Goal: Contribute content: Add original content to the website for others to see

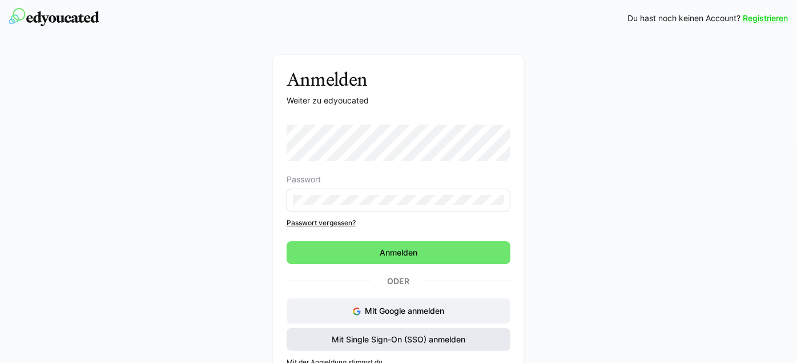
click at [489, 343] on span "Mit Single Sign-On (SSO) anmelden" at bounding box center [399, 339] width 224 height 23
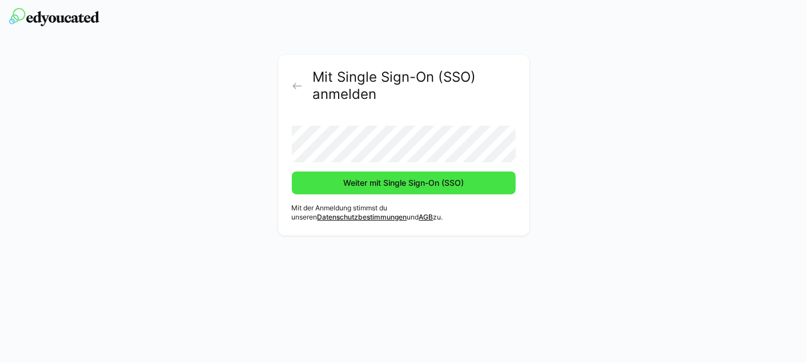
click at [417, 181] on span "Weiter mit Single Sign-On (SSO)" at bounding box center [404, 182] width 124 height 11
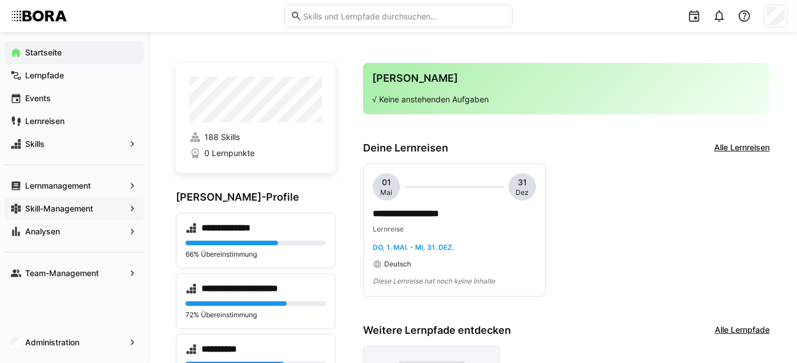
click at [0, 0] on app-navigation-label "Skill-Management" at bounding box center [0, 0] width 0 height 0
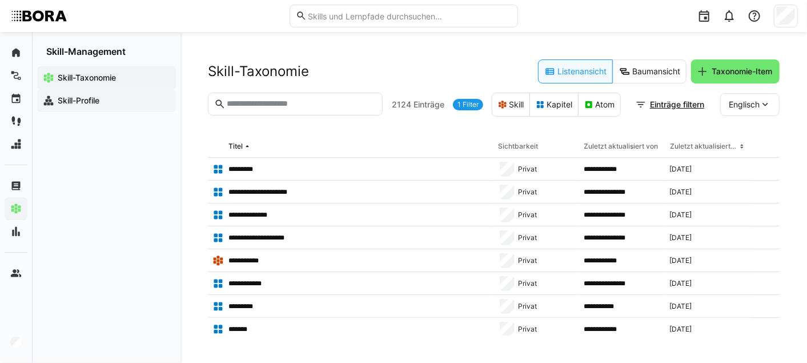
click at [117, 95] on span "Skill-Profile" at bounding box center [113, 100] width 114 height 11
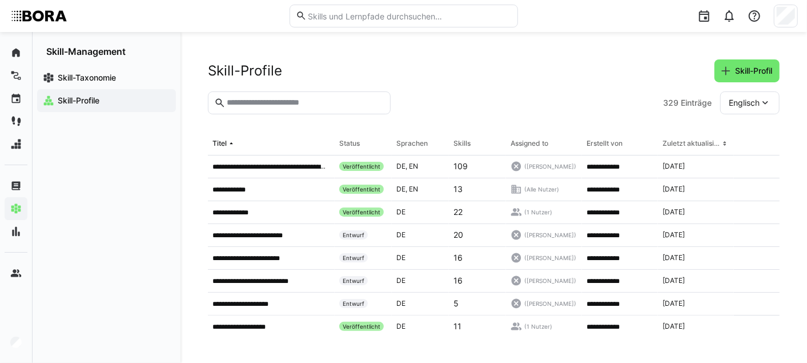
click at [308, 106] on input "text" at bounding box center [305, 103] width 159 height 10
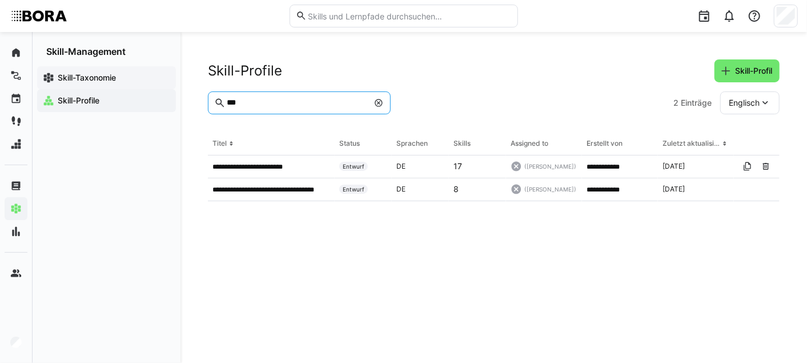
type input "***"
click at [101, 71] on div "Skill-Taxonomie" at bounding box center [106, 77] width 139 height 23
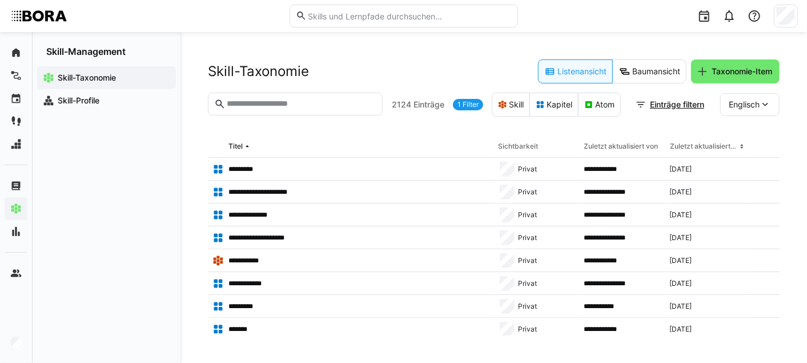
click at [267, 99] on input "text" at bounding box center [301, 104] width 151 height 10
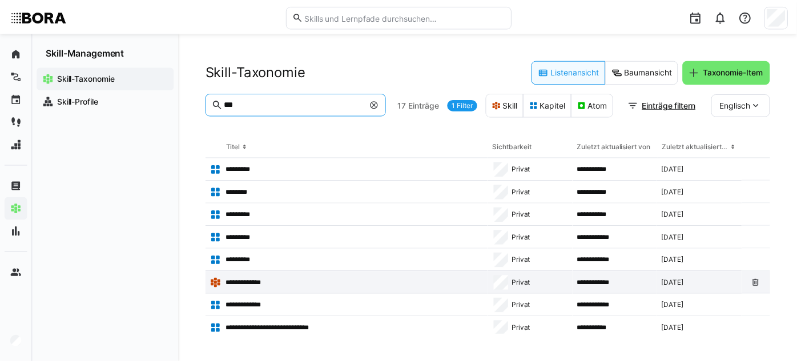
scroll to position [87, 0]
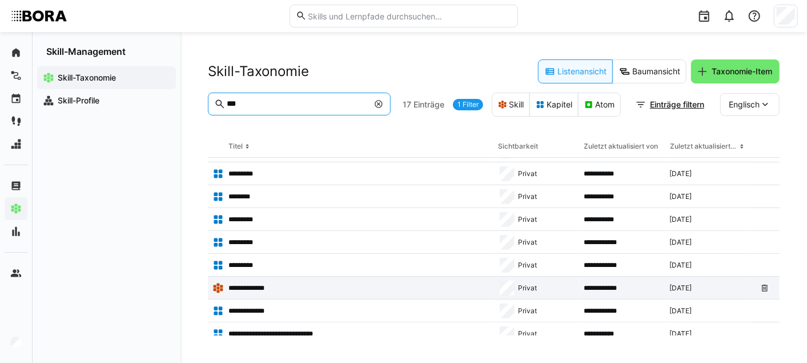
type input "***"
click at [272, 290] on p "**********" at bounding box center [251, 287] width 47 height 9
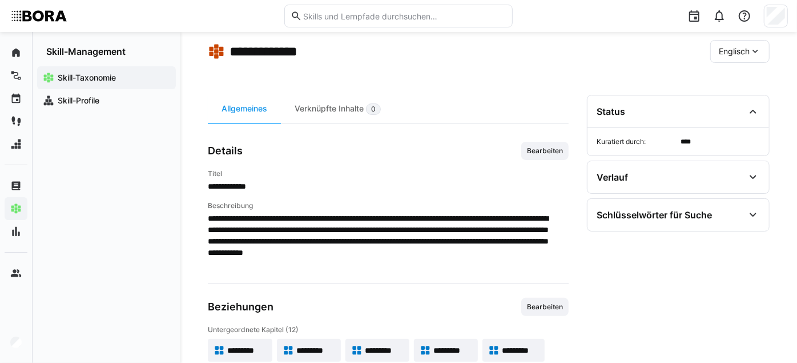
scroll to position [138, 0]
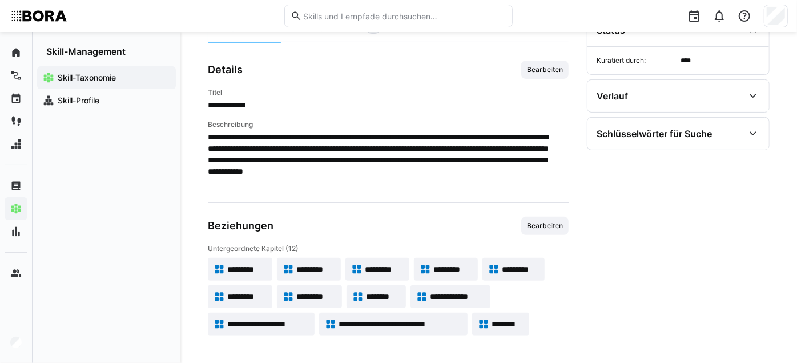
click at [503, 266] on span "*********" at bounding box center [520, 268] width 37 height 11
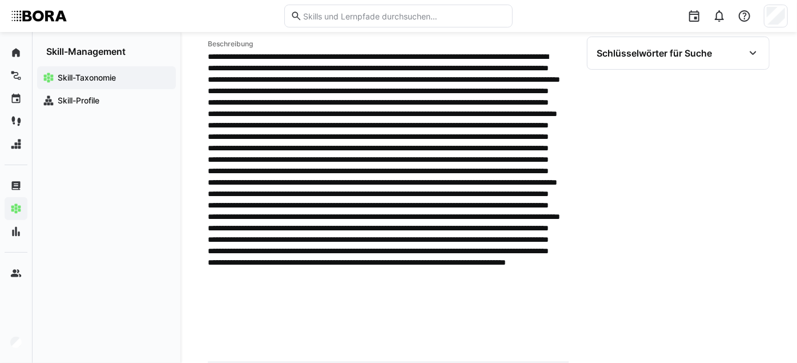
click at [343, 209] on span at bounding box center [384, 199] width 352 height 297
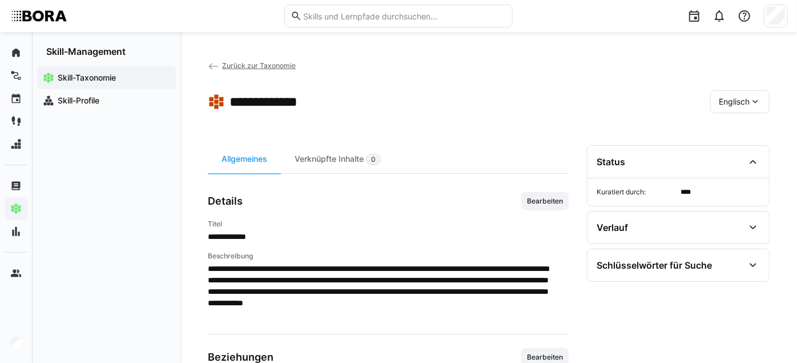
scroll to position [138, 0]
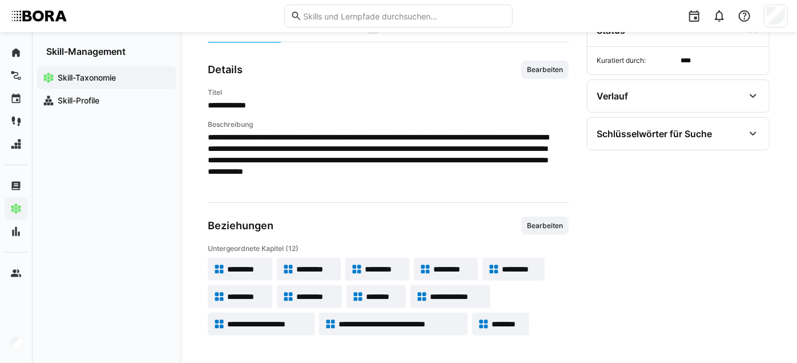
click at [230, 297] on span "*********" at bounding box center [246, 296] width 39 height 11
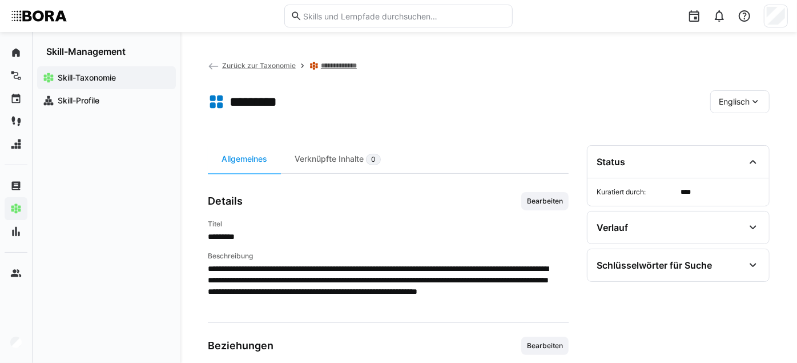
scroll to position [44, 0]
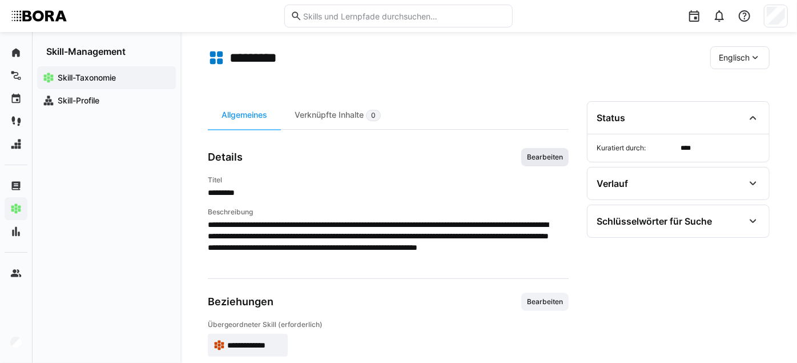
click at [548, 162] on span "Bearbeiten" at bounding box center [545, 157] width 38 height 9
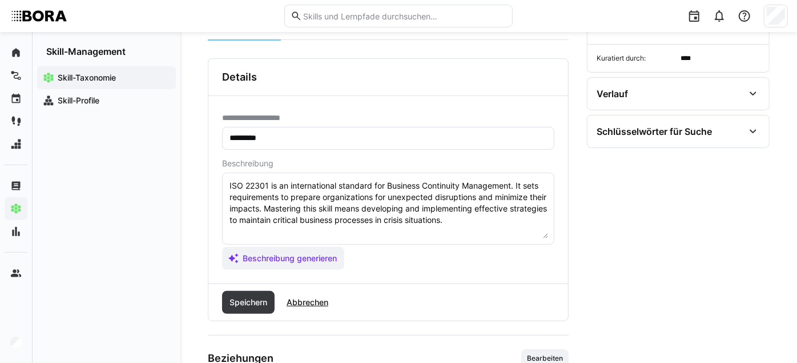
scroll to position [134, 0]
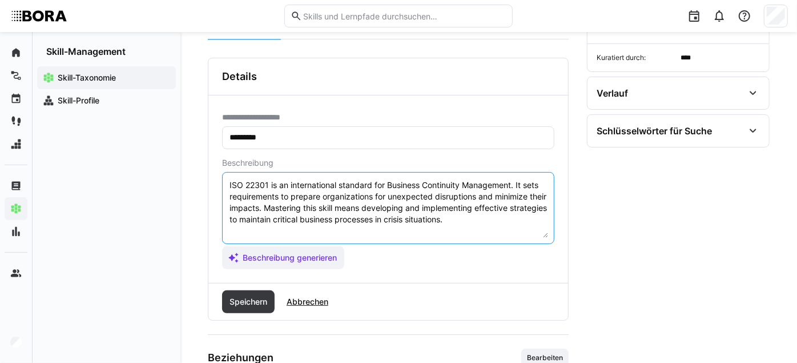
click at [526, 228] on textarea "ISO 22301 is an international standard for Business Continuity Management. It s…" at bounding box center [388, 207] width 320 height 59
type textarea "ISO 22301 is an international standard for Business Continuity Management. It s…"
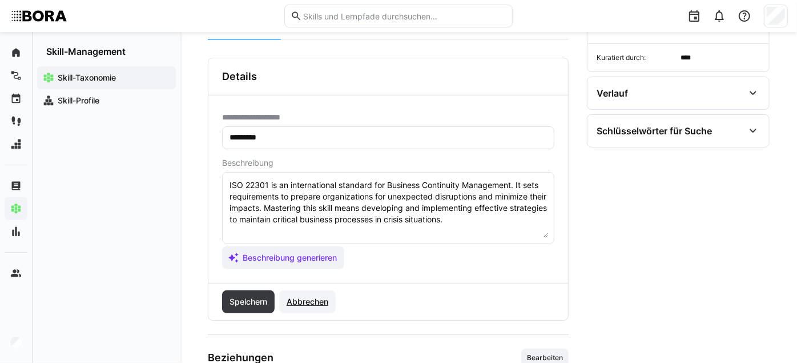
click at [315, 307] on span "Abbrechen" at bounding box center [307, 301] width 45 height 11
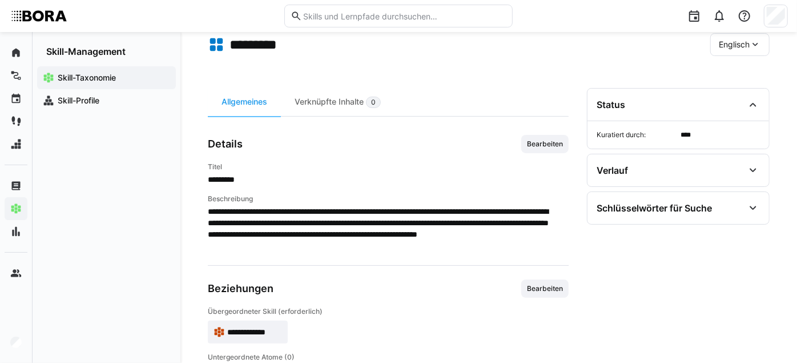
scroll to position [56, 0]
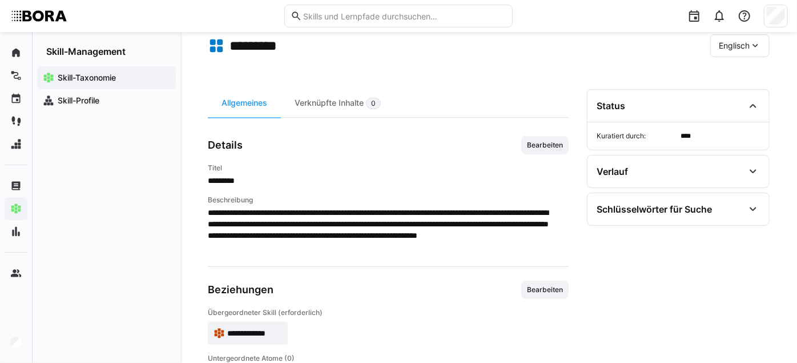
click at [741, 47] on span "Englisch" at bounding box center [734, 45] width 31 height 11
click at [744, 73] on span "Deutsch" at bounding box center [735, 75] width 31 height 11
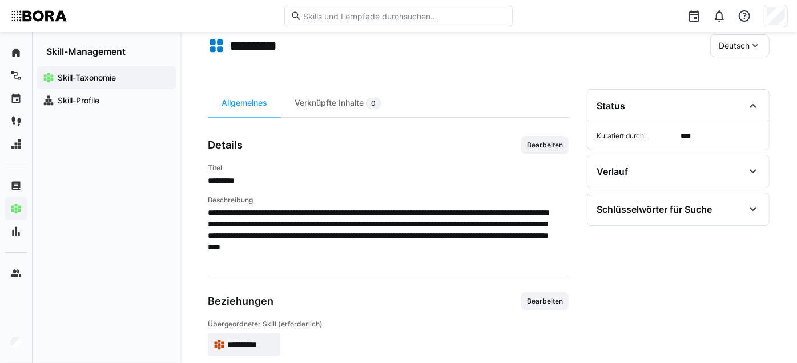
scroll to position [130, 0]
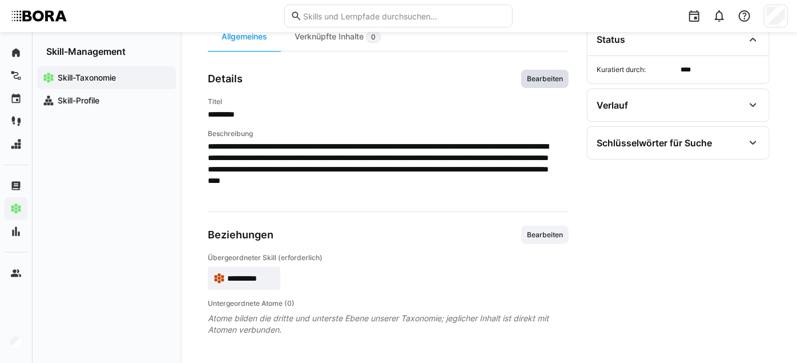
click at [538, 88] on span "Bearbeiten" at bounding box center [545, 79] width 47 height 18
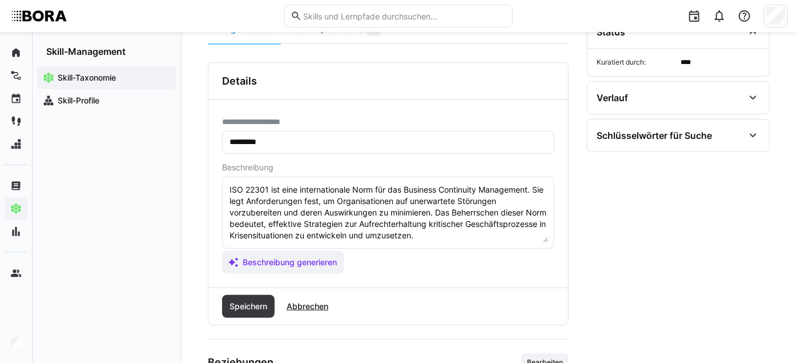
click at [454, 214] on textarea "ISO 22301 ist eine internationale Norm für das Business Continuity Management. …" at bounding box center [388, 212] width 320 height 59
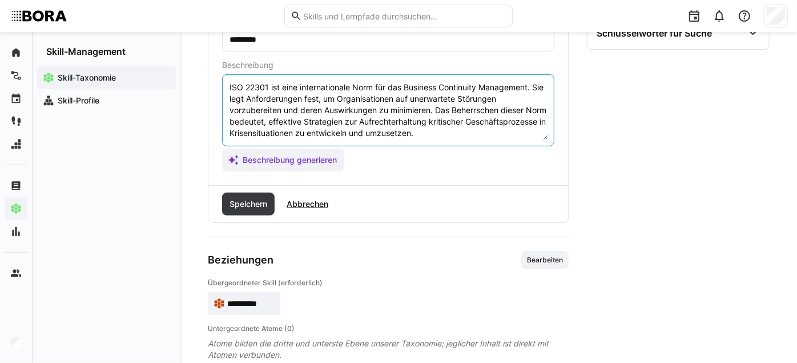
scroll to position [240, 0]
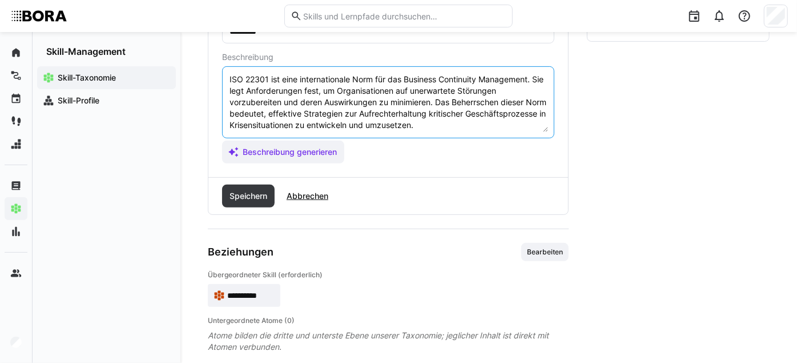
click at [522, 132] on textarea "ISO 22301 ist eine internationale Norm für das Business Continuity Management. …" at bounding box center [388, 102] width 320 height 59
paste textarea "*1 -Anfänger: *2 – Mittelstufe: *3 – Fortgeschritten: *4 – Experte: * 5 - Starl…"
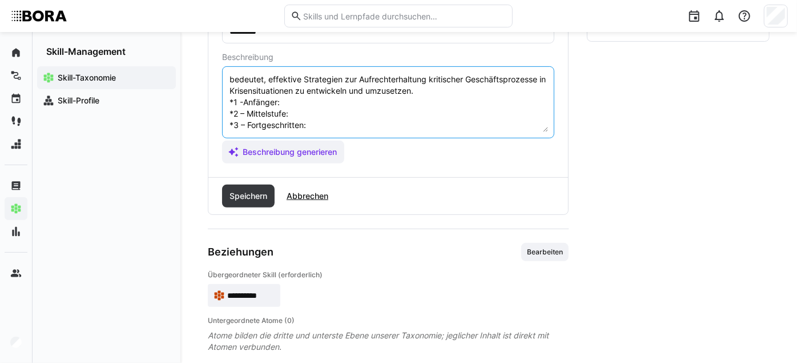
scroll to position [34, 0]
click at [406, 119] on textarea "ISO 22301 ist eine internationale Norm für das Business Continuity Management. …" at bounding box center [388, 102] width 320 height 59
paste textarea "Weiß, dass die ISO 22301 existiert und sich mit Business Continuity Management …"
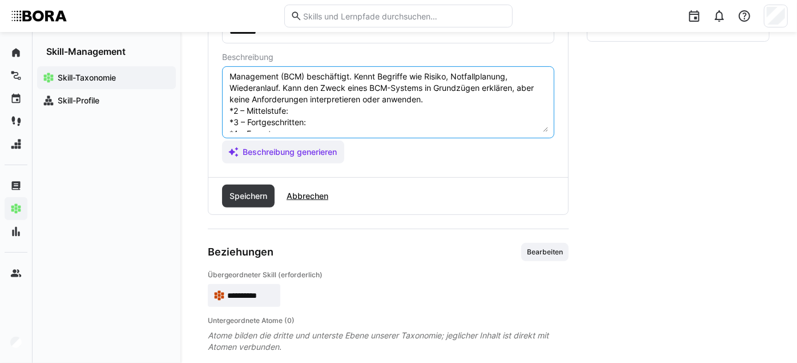
scroll to position [80, 0]
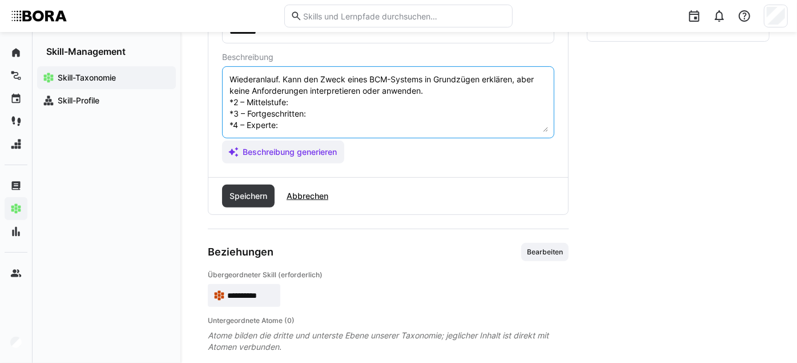
click at [330, 128] on textarea "ISO 22301 ist eine internationale Norm für das Business Continuity Management. …" at bounding box center [388, 102] width 320 height 59
click at [320, 122] on textarea "ISO 22301 ist eine internationale Norm für das Business Continuity Management. …" at bounding box center [388, 102] width 320 height 59
paste textarea "Kennt grundlegende Anforderungen der Norm: z. B. Business Impact Analysis (BIA)…"
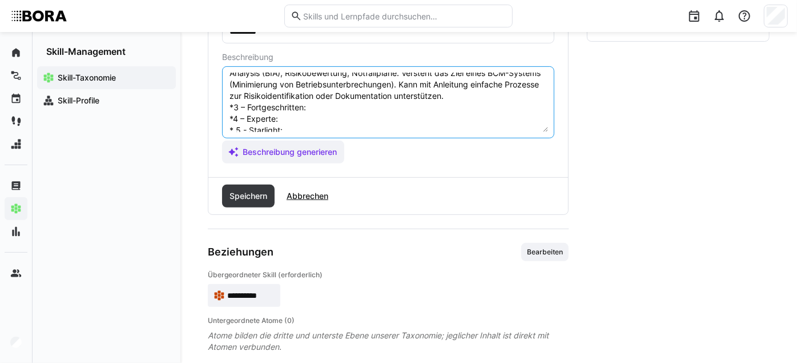
scroll to position [131, 0]
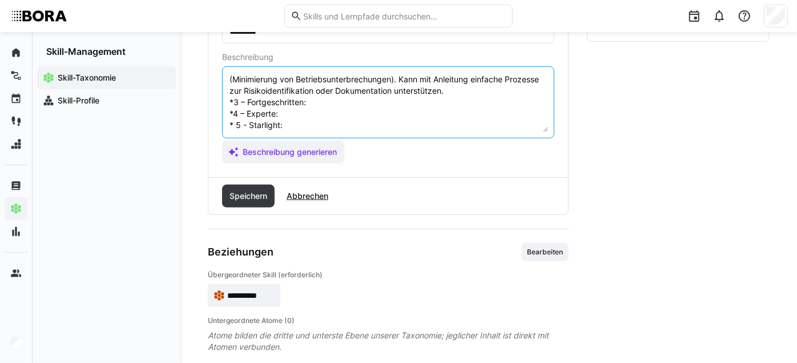
click at [336, 119] on textarea "ISO 22301 ist eine internationale Norm für das Business Continuity Management. …" at bounding box center [388, 102] width 320 height 59
paste textarea "Versteht die vollständige Struktur der ISO 22301, inkl. PDCA-Zyklus (Plan-Do-Ch…"
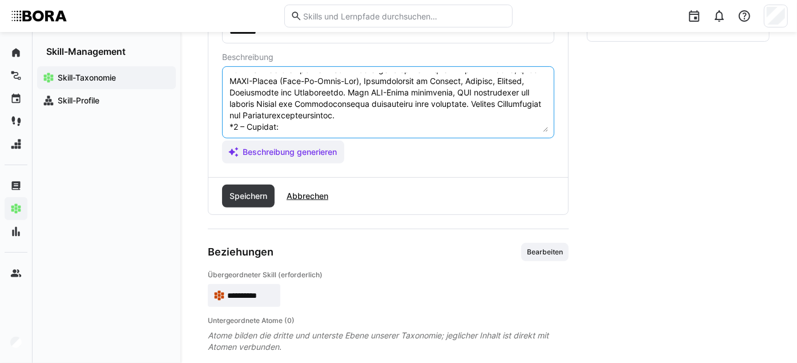
scroll to position [181, 0]
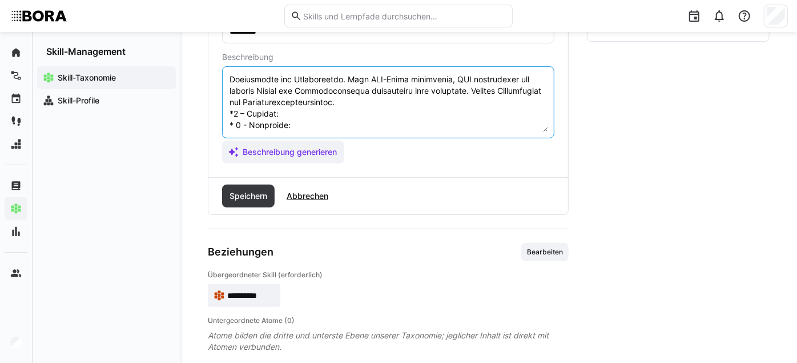
click at [331, 123] on textarea at bounding box center [388, 102] width 320 height 59
paste textarea "Tiefes Verständnis der Norminhalte und deren Umsetzung im Unternehmen. Kann vol…"
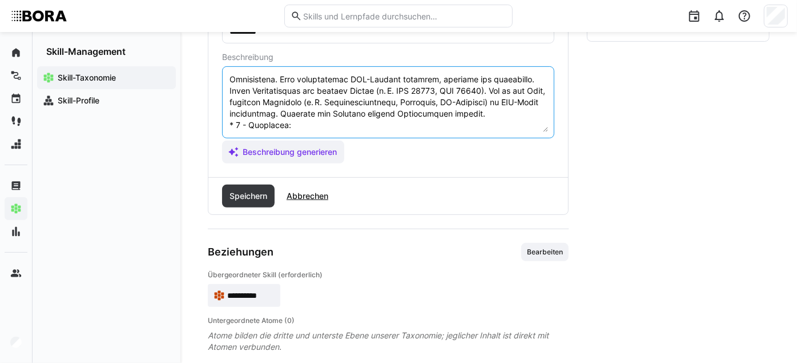
scroll to position [251, 0]
click at [328, 118] on textarea at bounding box center [388, 102] width 320 height 59
paste textarea "Fachperson für BCM auf strategischer Ebene. Gestaltet BCM-Strategien, entwickel…"
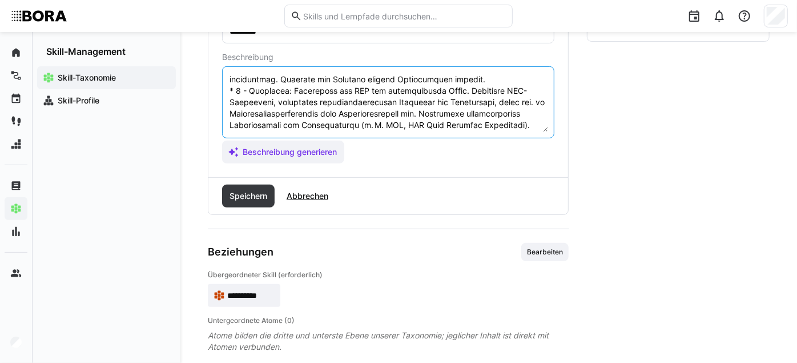
scroll to position [295, 0]
type textarea "LOR 27083 ips dolo sitametconsect Adip eli sed Doeiusmo Temporinci Utlaboreet. …"
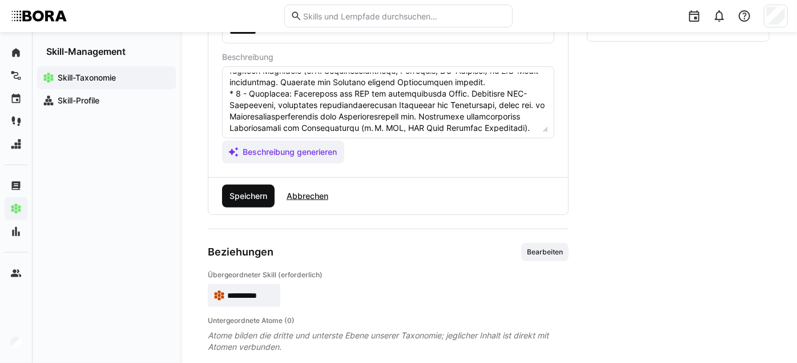
click at [243, 202] on span "Speichern" at bounding box center [248, 195] width 41 height 11
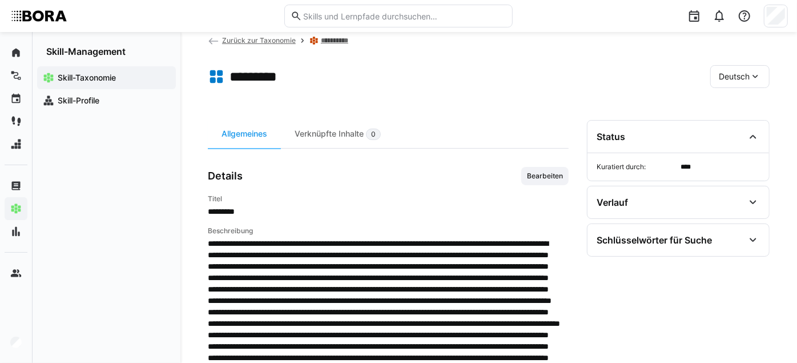
scroll to position [0, 0]
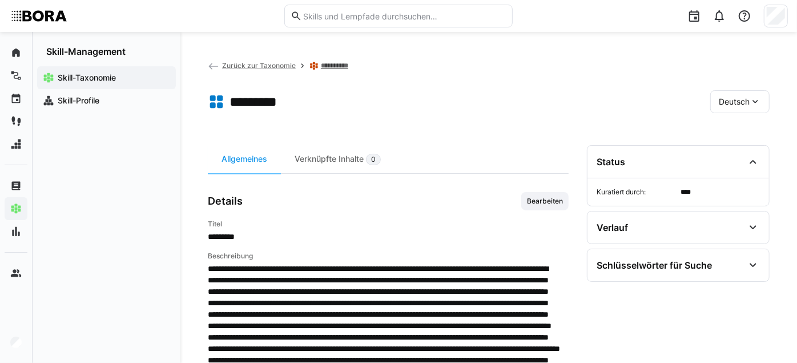
click at [725, 99] on span "Deutsch" at bounding box center [734, 101] width 31 height 11
click at [749, 151] on span "Englisch" at bounding box center [735, 155] width 31 height 11
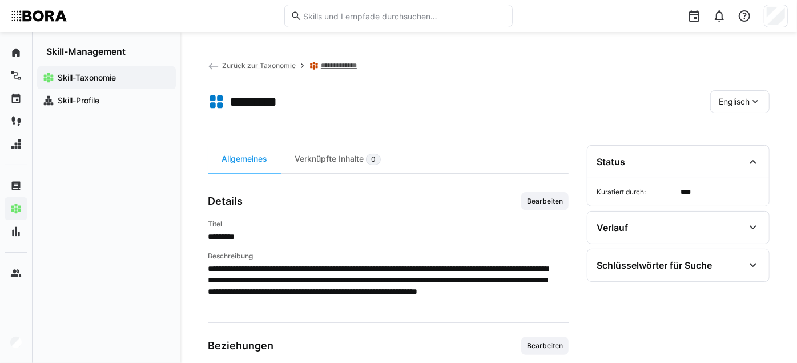
scroll to position [90, 0]
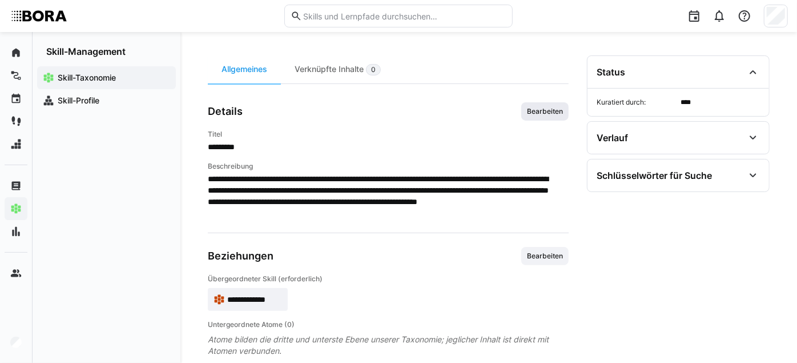
click at [531, 115] on span "Bearbeiten" at bounding box center [545, 111] width 38 height 9
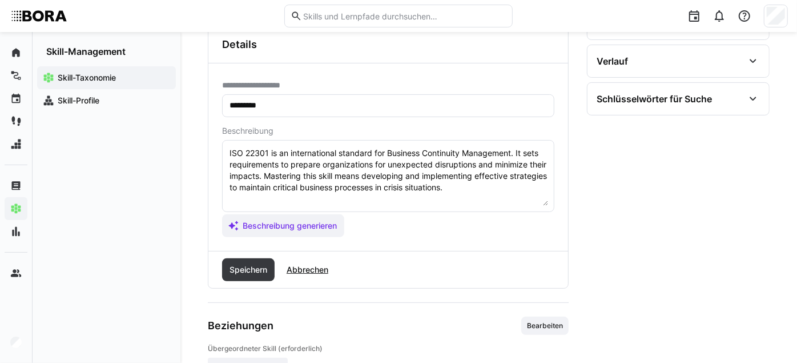
scroll to position [166, 0]
click at [526, 194] on textarea "ISO 22301 is an international standard for Business Continuity Management. It s…" at bounding box center [388, 176] width 320 height 59
paste textarea "*1 - Beginner: *2 - Intermediate Level: *3 - Advanced: *4 - Expert: *5 - Starli…"
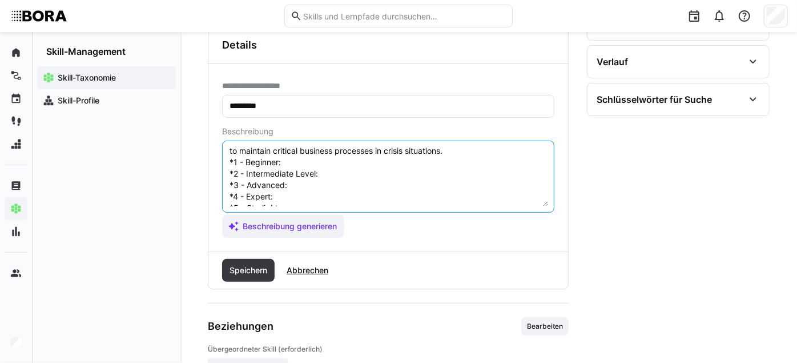
scroll to position [33, 0]
click at [297, 173] on textarea "ISO 22301 is an international standard for Business Continuity Management. It s…" at bounding box center [388, 176] width 320 height 59
type textarea "ISO 22301 is an international standard for Business Continuity Management. It s…"
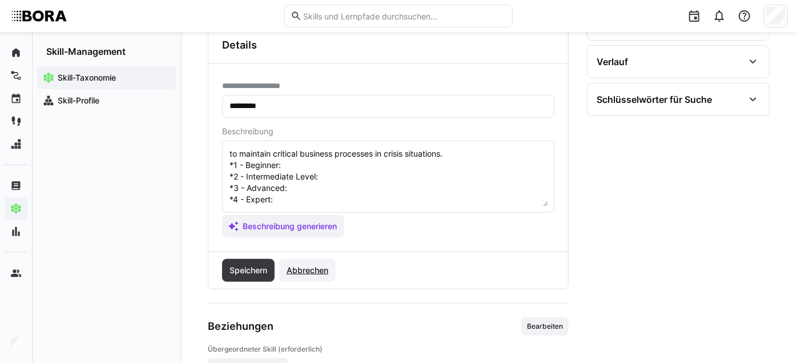
click at [306, 269] on span "Abbrechen" at bounding box center [307, 270] width 57 height 23
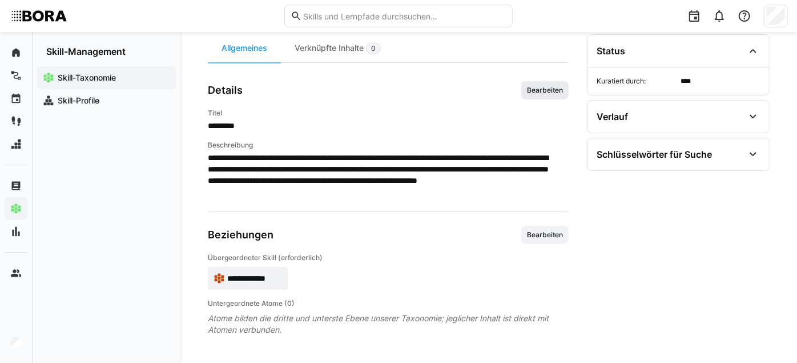
scroll to position [11, 0]
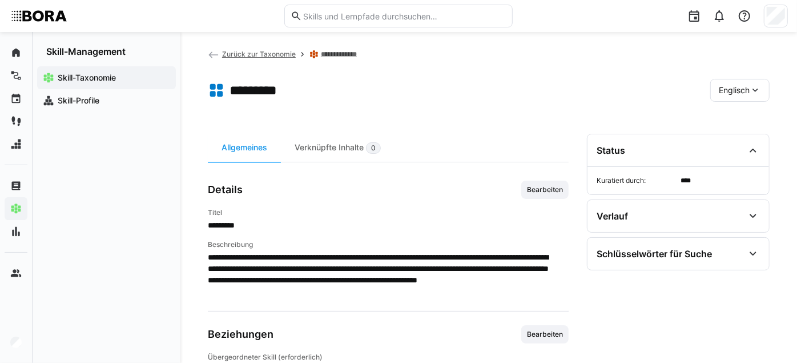
click at [741, 83] on div "Englisch" at bounding box center [740, 90] width 59 height 23
click at [739, 113] on div "Deutsch" at bounding box center [741, 120] width 61 height 24
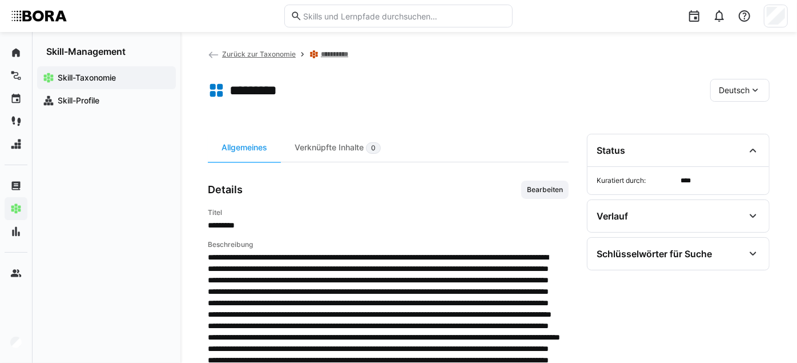
scroll to position [135, 0]
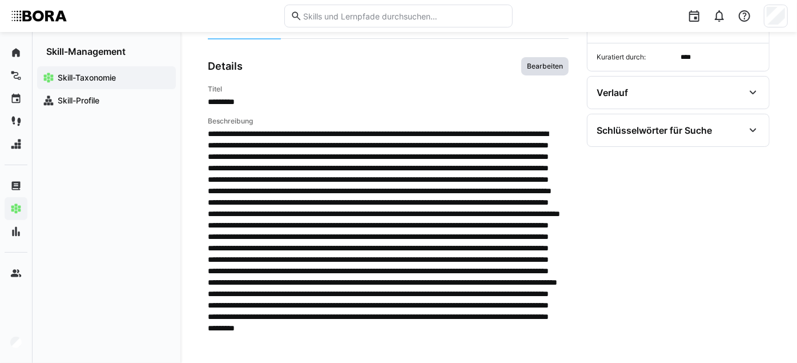
click at [528, 75] on span "Bearbeiten" at bounding box center [545, 66] width 47 height 18
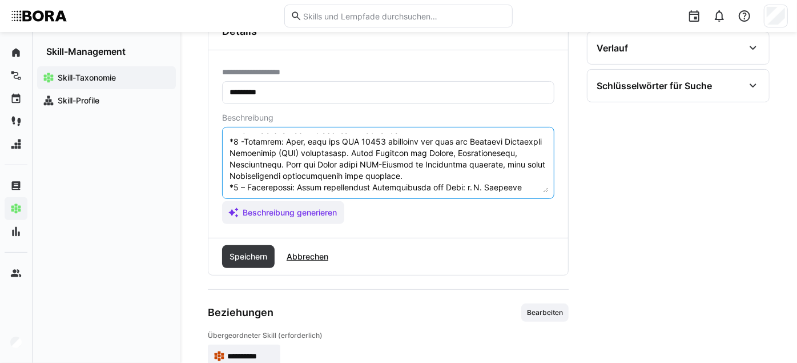
scroll to position [0, 0]
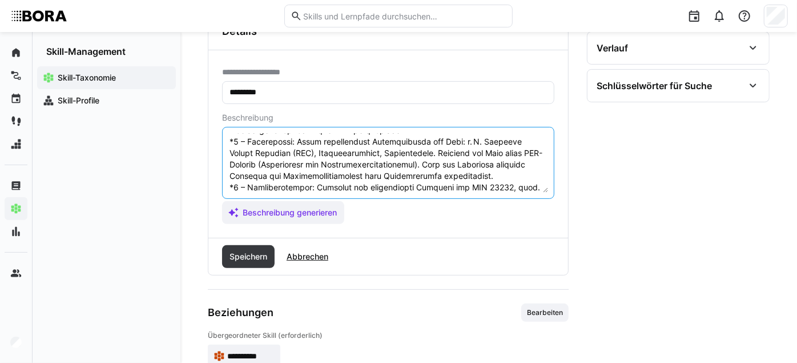
drag, startPoint x: 336, startPoint y: 188, endPoint x: 224, endPoint y: 207, distance: 113.4
click at [224, 207] on app-assistant-generate-form "Beschreibung Beschreibung generieren" at bounding box center [388, 168] width 332 height 111
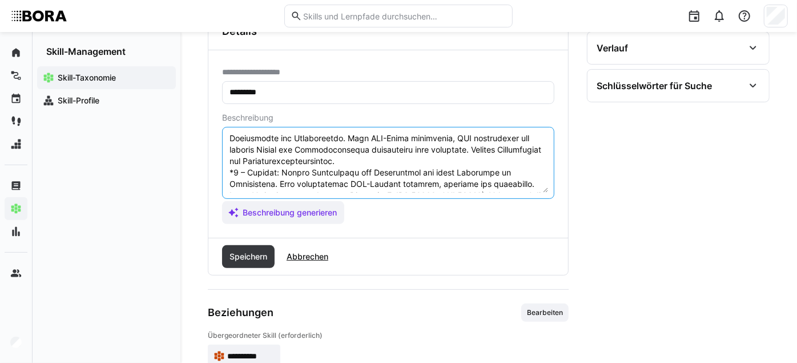
click at [303, 163] on textarea at bounding box center [388, 162] width 320 height 59
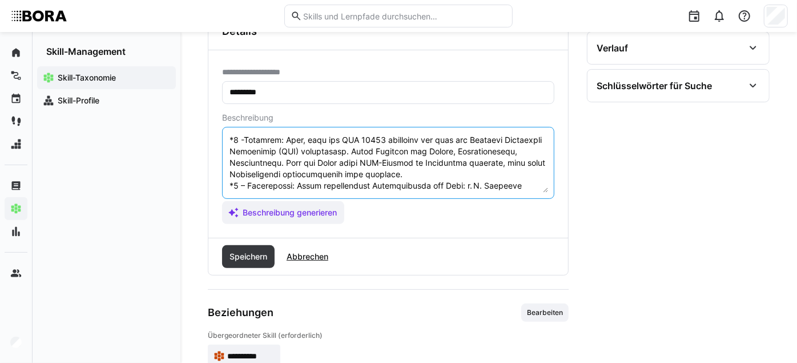
scroll to position [56, 0]
drag, startPoint x: 228, startPoint y: 158, endPoint x: 344, endPoint y: 186, distance: 118.7
click at [344, 186] on textarea at bounding box center [388, 162] width 320 height 59
click at [322, 182] on textarea at bounding box center [388, 162] width 320 height 59
click at [240, 159] on textarea at bounding box center [388, 162] width 320 height 59
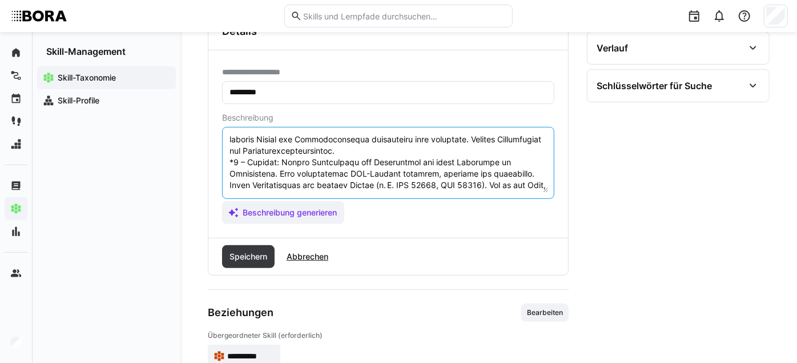
scroll to position [163, 0]
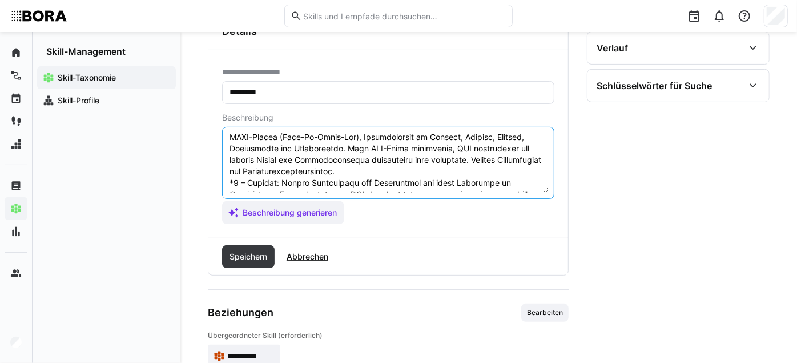
drag, startPoint x: 230, startPoint y: 158, endPoint x: 498, endPoint y: 187, distance: 269.5
click at [498, 187] on textarea at bounding box center [388, 162] width 320 height 59
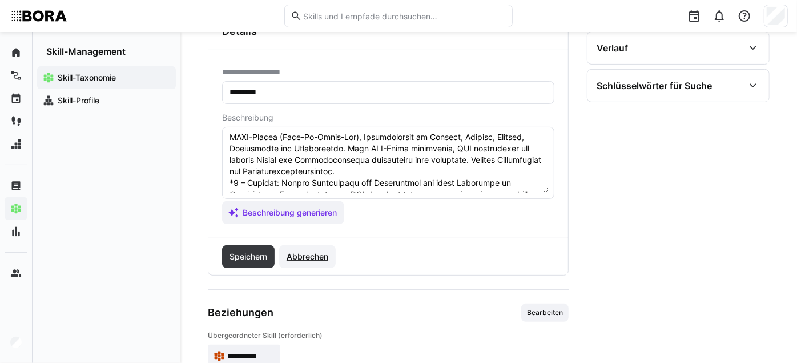
click at [321, 260] on span "Abbrechen" at bounding box center [307, 256] width 45 height 11
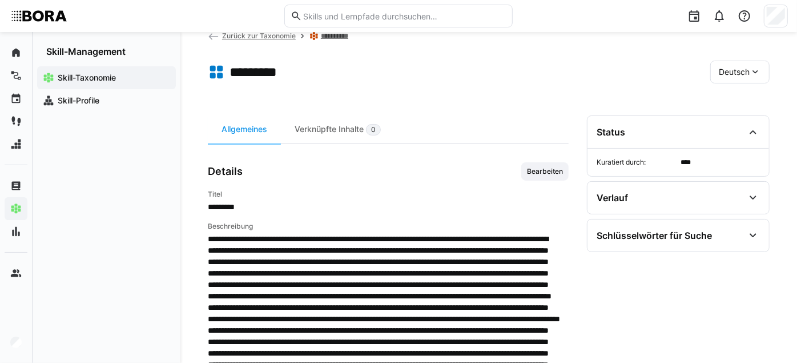
scroll to position [23, 0]
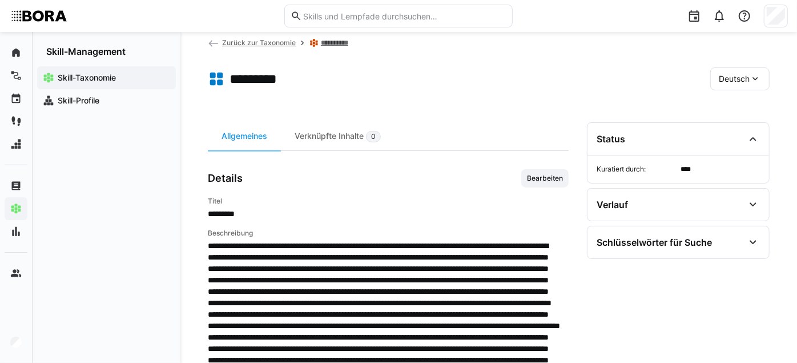
click at [749, 75] on span "Deutsch" at bounding box center [734, 78] width 31 height 11
click at [749, 130] on span "Englisch" at bounding box center [735, 132] width 31 height 11
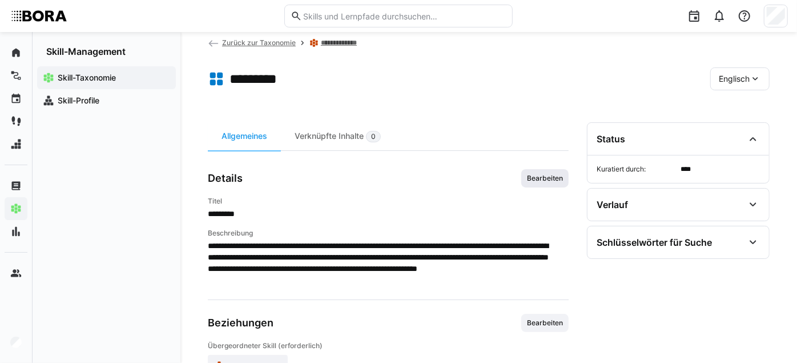
click at [537, 183] on span "Bearbeiten" at bounding box center [545, 178] width 38 height 9
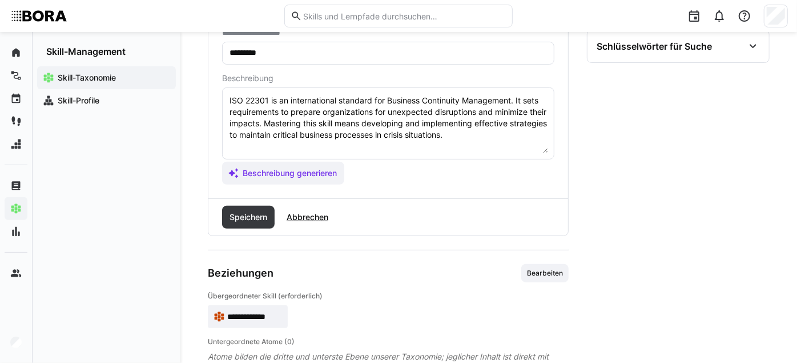
scroll to position [223, 0]
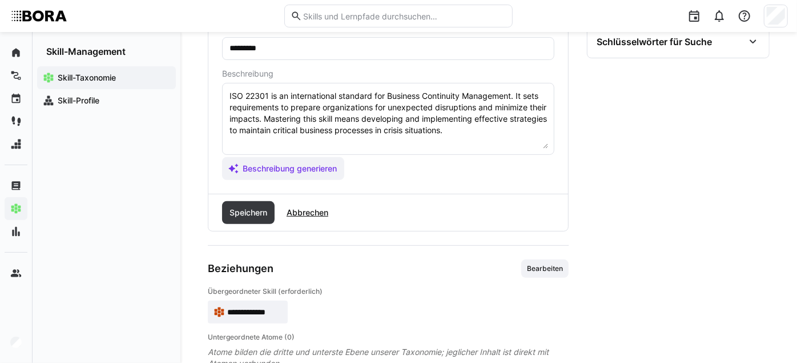
click at [451, 149] on textarea "ISO 22301 is an international standard for Business Continuity Management. It s…" at bounding box center [388, 118] width 320 height 59
click at [524, 139] on textarea "ISO 22301 is an international standard for Business Continuity Management. It s…" at bounding box center [388, 118] width 320 height 59
paste textarea "*1 - Beginner: Knows that ISO 22301 exists and deals with business continuity m…"
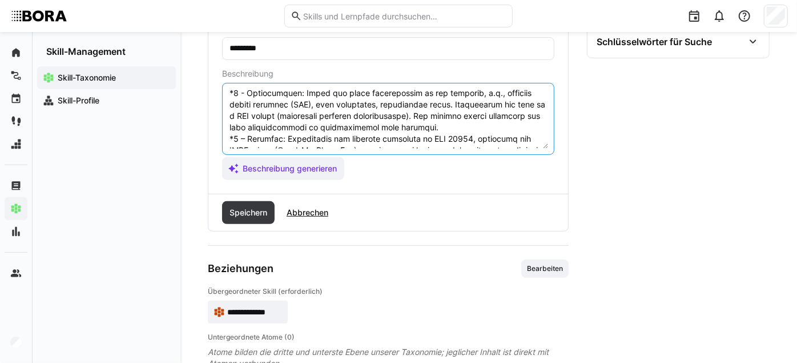
scroll to position [93, 0]
click at [293, 104] on textarea at bounding box center [388, 118] width 320 height 59
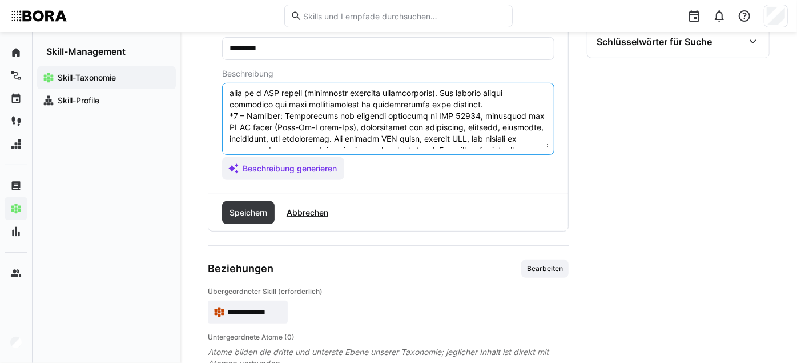
scroll to position [137, 0]
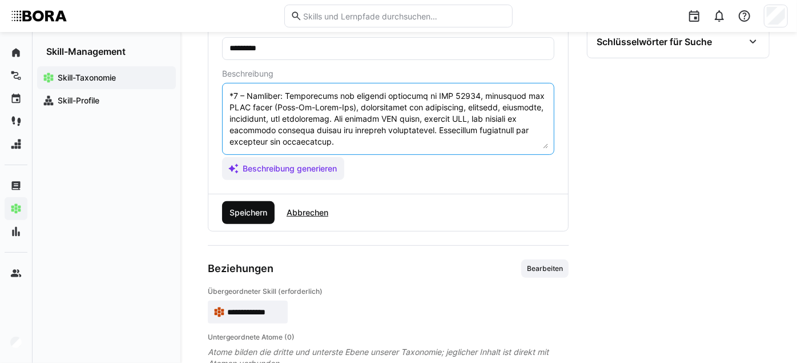
type textarea "LOR 79235 ip do sitametconsec adipisci eli Seddoeiu Temporinci Utlaboreet. Do m…"
click at [252, 215] on span "Speichern" at bounding box center [248, 212] width 41 height 11
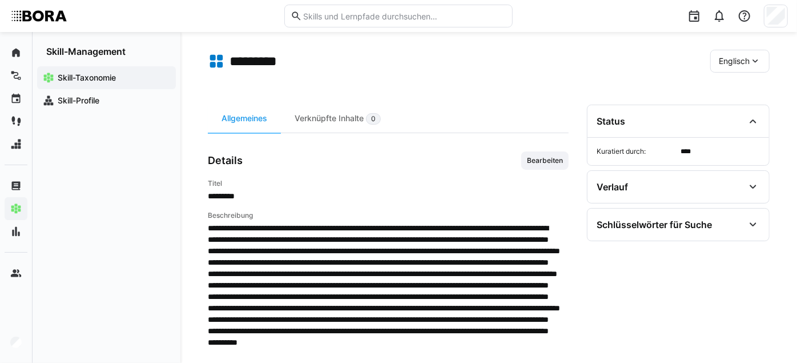
scroll to position [41, 0]
click at [739, 49] on div "Englisch" at bounding box center [740, 60] width 59 height 23
click at [736, 90] on span "Deutsch" at bounding box center [735, 90] width 31 height 11
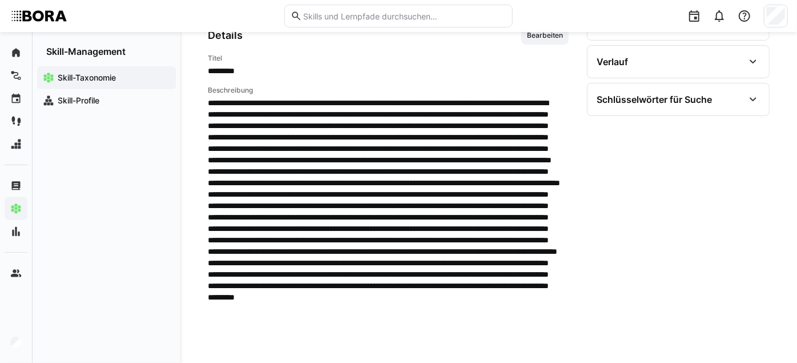
scroll to position [165, 0]
click at [526, 41] on span "Bearbeiten" at bounding box center [545, 35] width 38 height 9
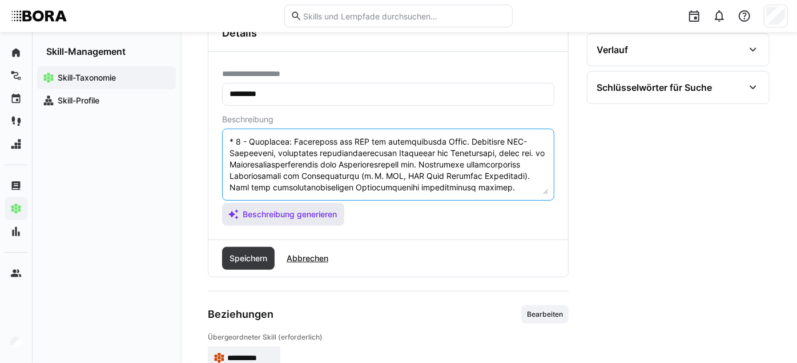
scroll to position [308, 0]
drag, startPoint x: 228, startPoint y: 158, endPoint x: 315, endPoint y: 208, distance: 100.8
click at [315, 208] on app-assistant-generate-form "Beschreibung Beschreibung generieren" at bounding box center [388, 170] width 332 height 111
click at [312, 264] on span "Abbrechen" at bounding box center [307, 257] width 45 height 11
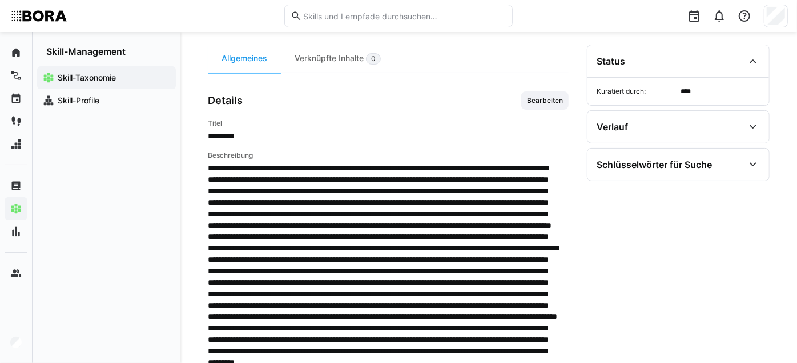
scroll to position [0, 0]
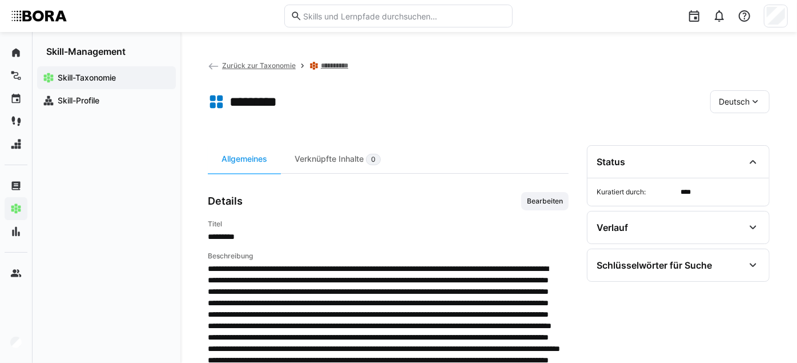
click at [735, 102] on span "Deutsch" at bounding box center [734, 101] width 31 height 11
click at [745, 157] on span "Englisch" at bounding box center [735, 155] width 31 height 11
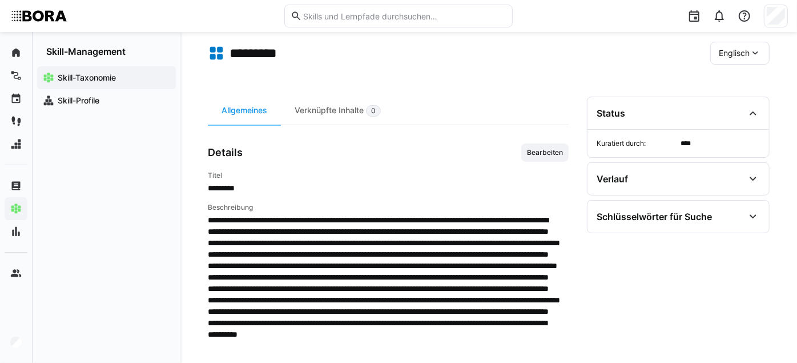
scroll to position [49, 0]
click at [526, 153] on span "Bearbeiten" at bounding box center [545, 152] width 47 height 18
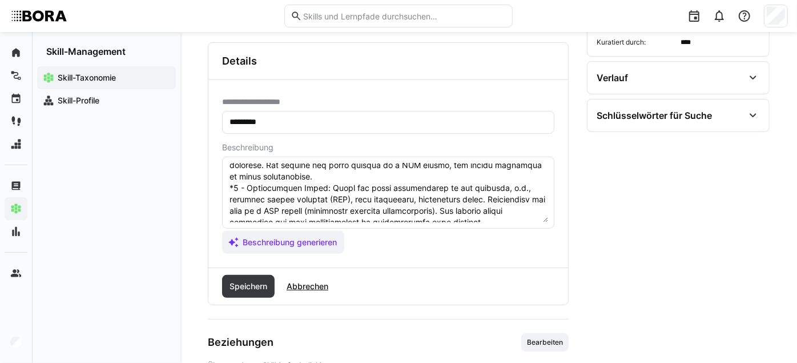
scroll to position [137, 0]
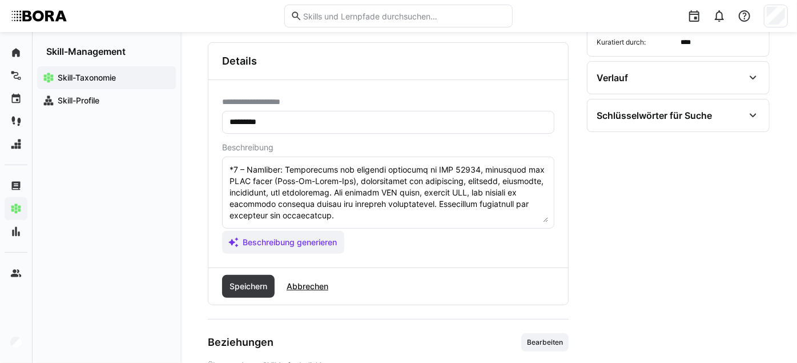
click at [446, 222] on textarea at bounding box center [388, 192] width 320 height 59
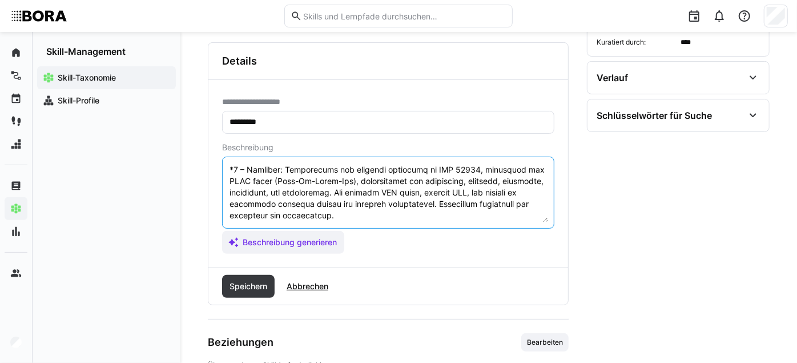
paste textarea "*4 – Expert: Deep understanding of the content of standards and their implement…"
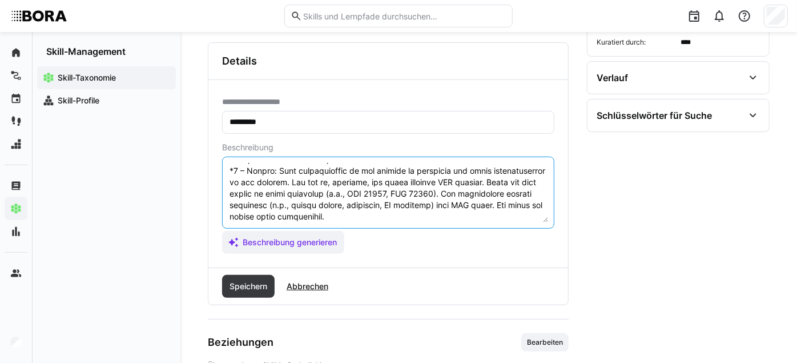
scroll to position [274, 0]
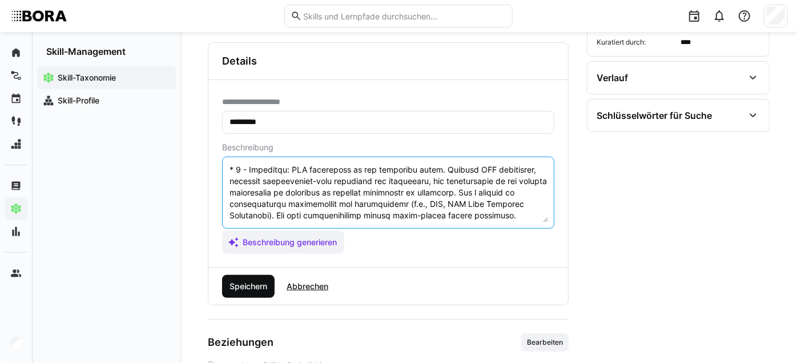
type textarea "LOR 79235 ip do sitametconsec adipisci eli Seddoeiu Temporinci Utlaboreet. Do m…"
click at [242, 292] on span "Speichern" at bounding box center [248, 285] width 41 height 11
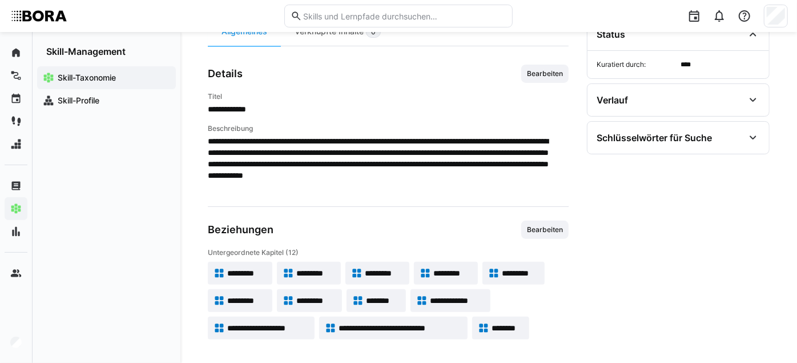
scroll to position [138, 0]
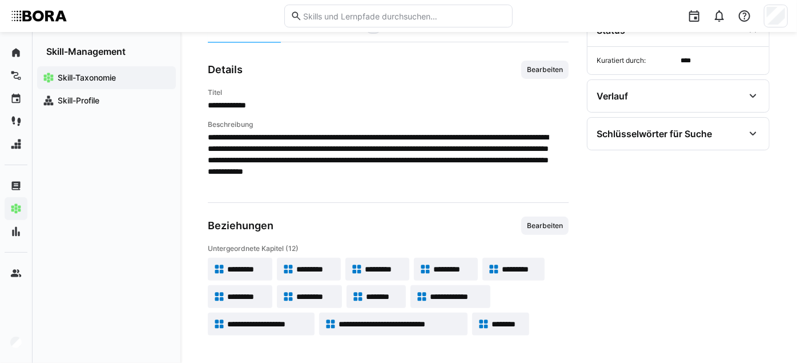
click at [514, 273] on span "*********" at bounding box center [520, 268] width 37 height 11
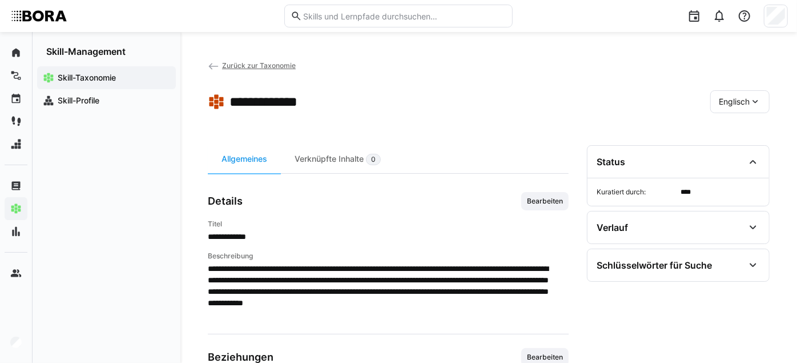
scroll to position [138, 0]
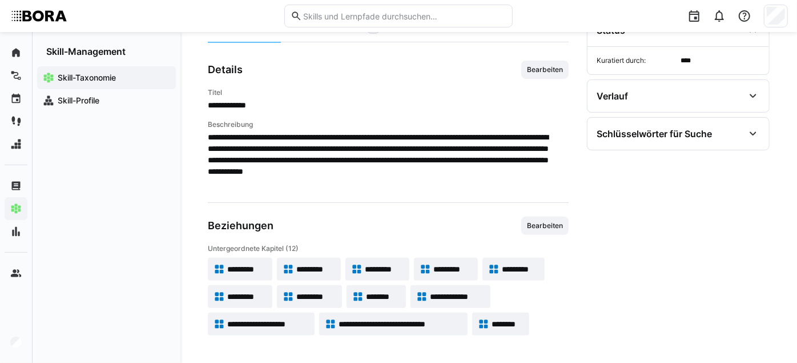
click at [248, 299] on span "*********" at bounding box center [246, 296] width 39 height 11
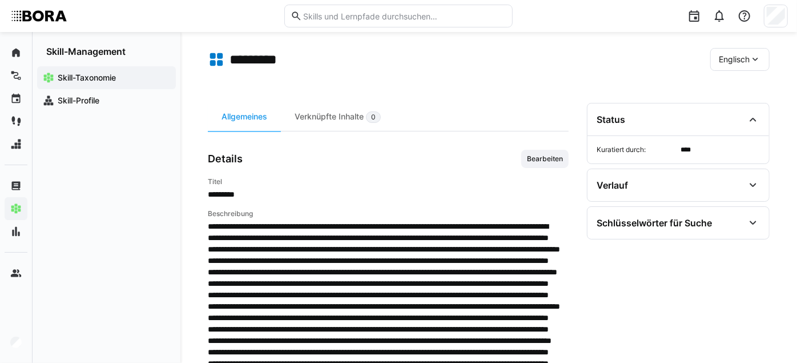
scroll to position [41, 0]
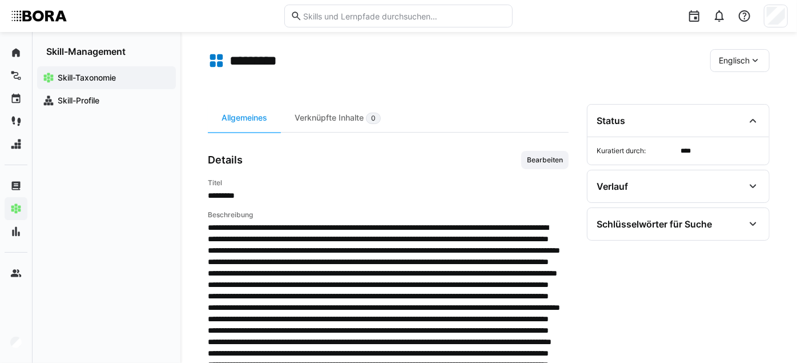
click at [745, 51] on div "Englisch" at bounding box center [740, 60] width 59 height 23
click at [749, 82] on div "Deutsch" at bounding box center [741, 90] width 61 height 24
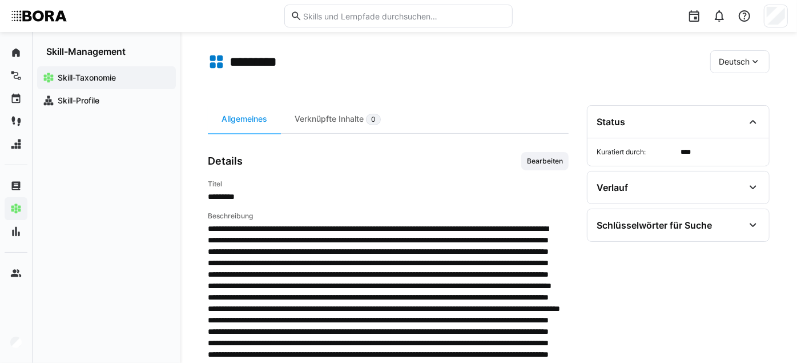
scroll to position [39, 0]
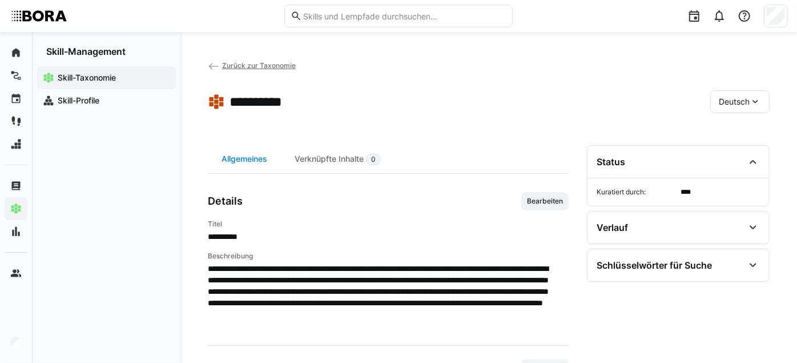
scroll to position [150, 0]
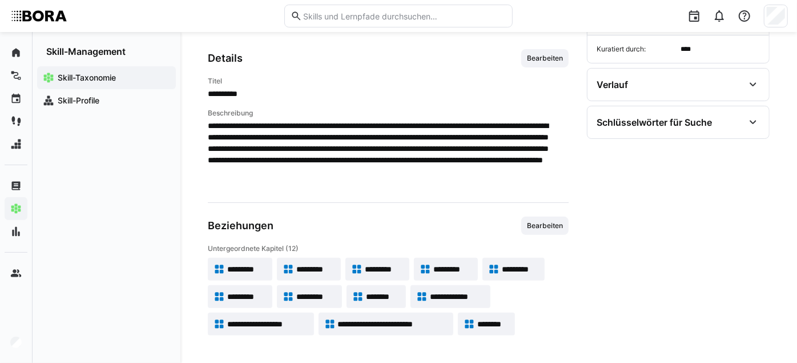
click at [319, 301] on span "*********" at bounding box center [316, 296] width 40 height 11
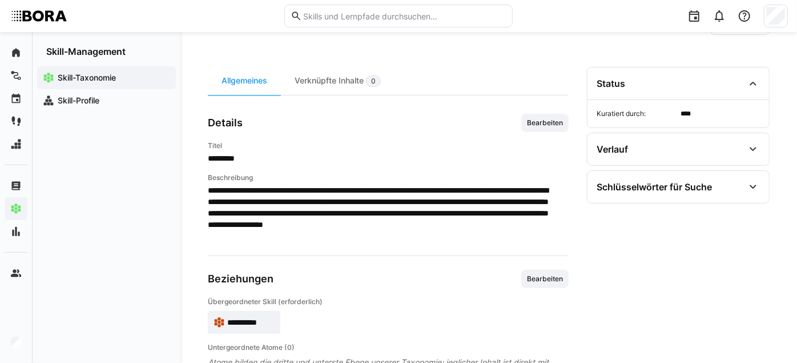
scroll to position [121, 0]
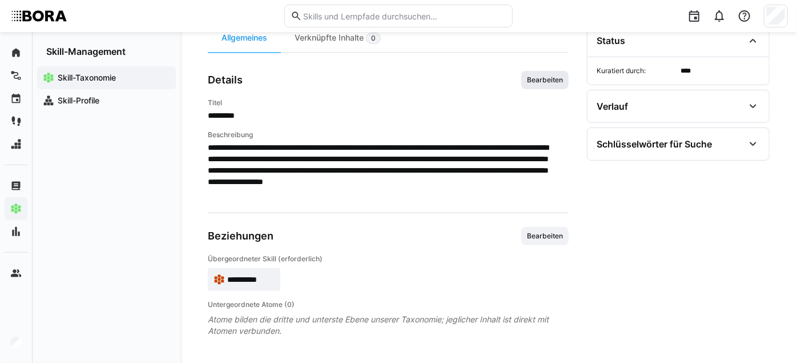
click at [538, 85] on span "Bearbeiten" at bounding box center [545, 79] width 38 height 9
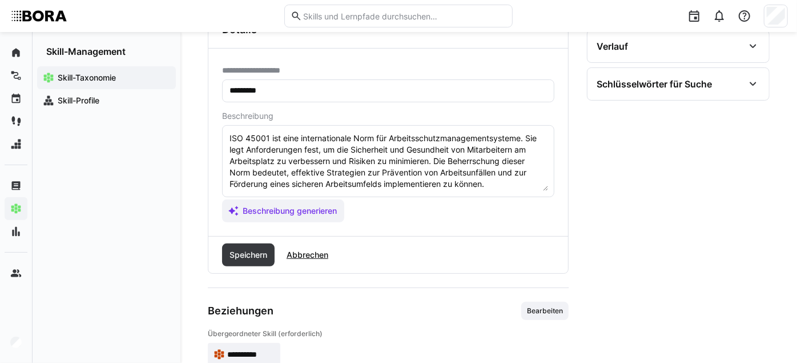
click at [463, 171] on textarea "ISO 45001 ist eine internationale Norm für Arbeitsschutzmanagementsysteme. Sie …" at bounding box center [388, 160] width 320 height 59
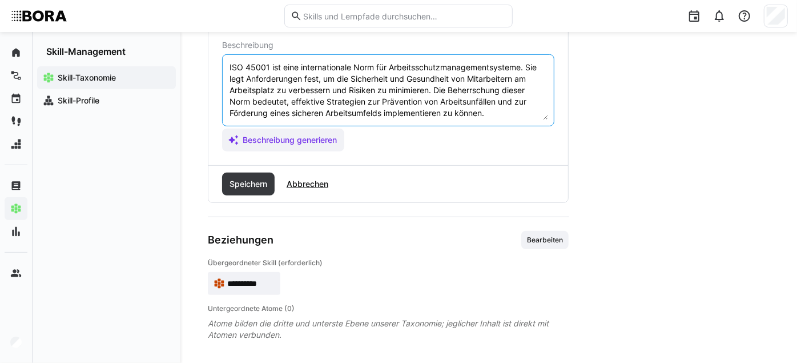
click at [527, 120] on textarea "ISO 45001 ist eine internationale Norm für Arbeitsschutzmanagementsysteme. Sie …" at bounding box center [388, 90] width 320 height 59
paste textarea "*1 -Anfänger: *2 – Mittelstufe: *3 – Fortgeschritten: *4 – Experte: * 5 - Starl…"
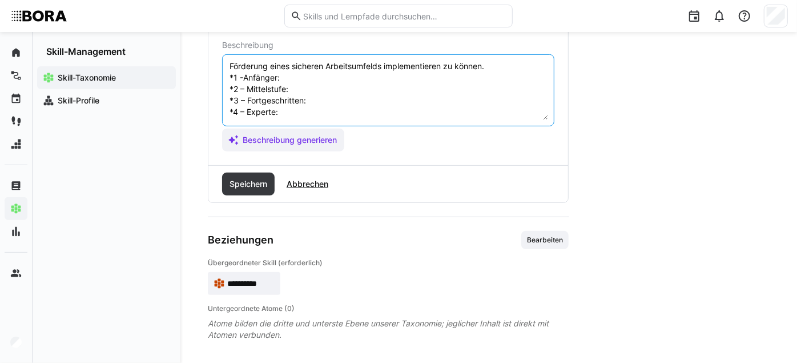
scroll to position [46, 0]
click at [305, 81] on textarea "ISO 45001 ist eine internationale Norm für Arbeitsschutzmanagementsysteme. Sie …" at bounding box center [388, 90] width 320 height 59
paste textarea "*1 -Anfänger: *2 – Mittelstufe: *3 – Fortgeschritten: *4 – Experte: * 5 - Starl…"
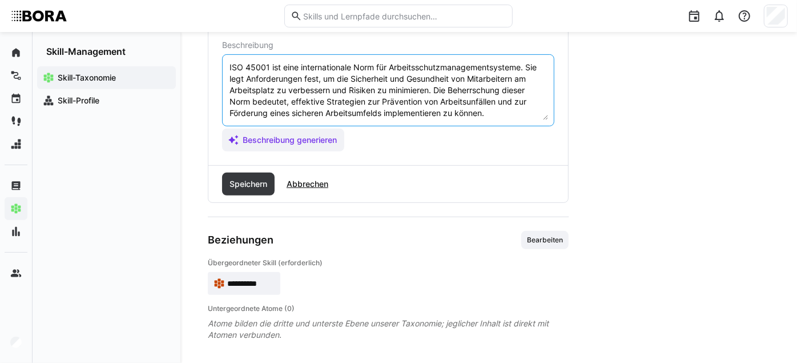
scroll to position [246, 0]
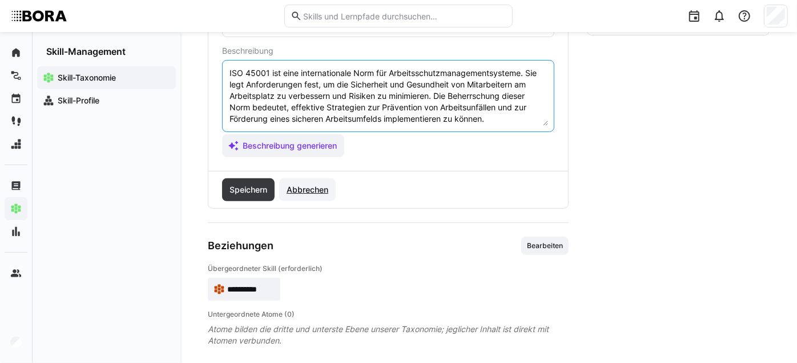
type textarea "ISO 45001 ist eine internationale Norm für Arbeitsschutzmanagementsysteme. Sie …"
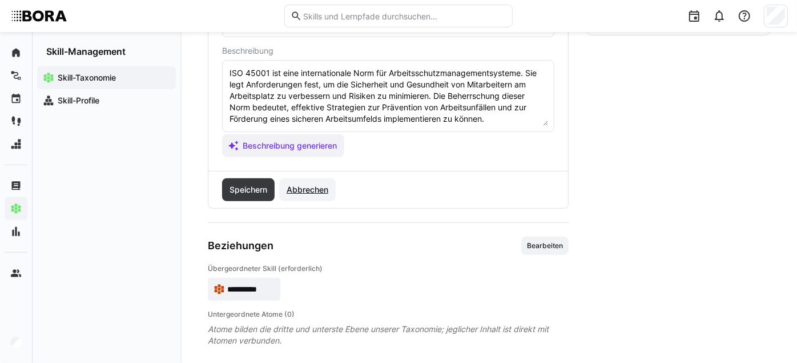
click at [313, 195] on span "Abbrechen" at bounding box center [307, 189] width 45 height 11
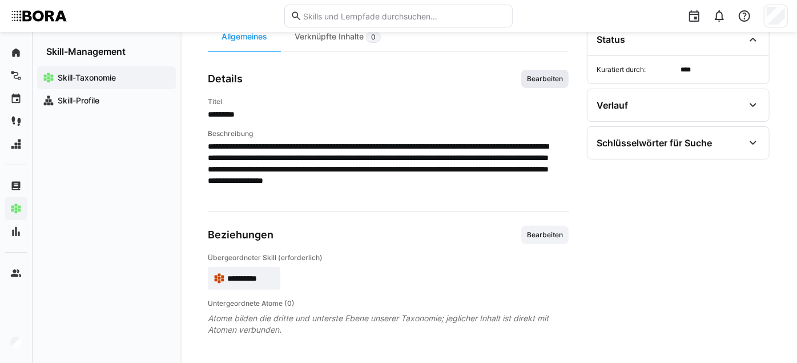
click at [528, 76] on span "Bearbeiten" at bounding box center [545, 78] width 38 height 9
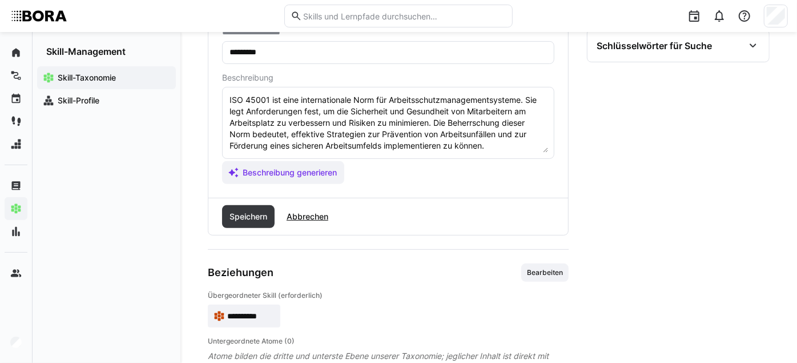
scroll to position [220, 0]
click at [524, 152] on textarea "ISO 45001 ist eine internationale Norm für Arbeitsschutzmanagementsysteme. Sie …" at bounding box center [388, 122] width 320 height 59
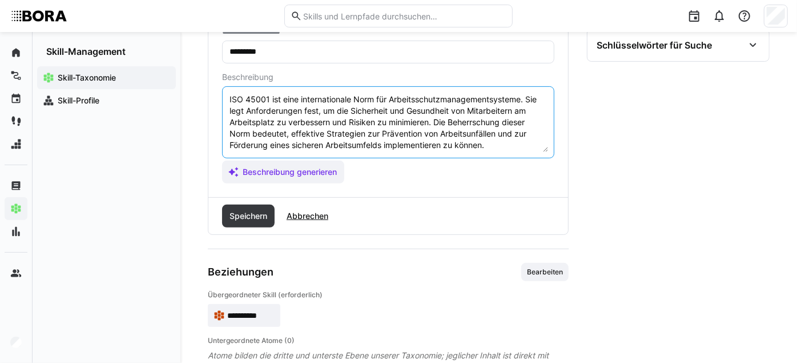
scroll to position [10, 0]
paste textarea "*1 -Anfänger: *2 – Mittelstufe: *3 – Fortgeschritten: *4 – Experte: * 5 - Starl…"
type textarea "ISO 45001 ist eine internationale Norm für Arbeitsschutzmanagementsysteme. Sie …"
click at [302, 234] on div "Speichern Abbrechen" at bounding box center [388, 216] width 360 height 37
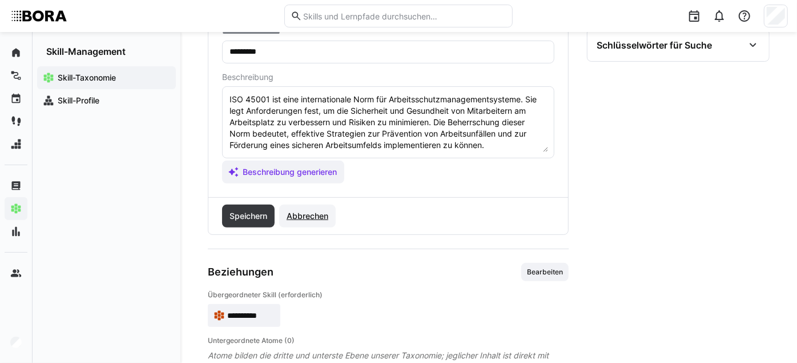
click at [299, 222] on span "Abbrechen" at bounding box center [307, 215] width 45 height 11
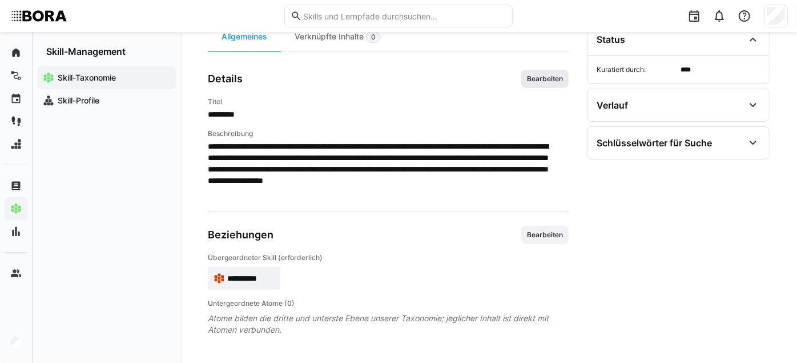
click at [537, 81] on span "Bearbeiten" at bounding box center [545, 78] width 38 height 9
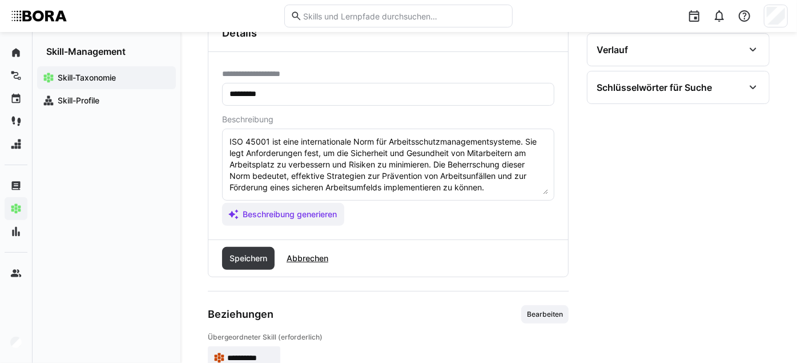
scroll to position [179, 0]
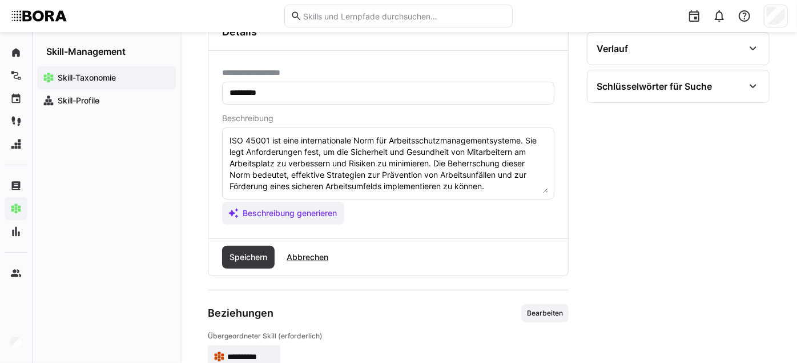
click at [518, 193] on textarea "ISO 45001 ist eine internationale Norm für Arbeitsschutzmanagementsysteme. Sie …" at bounding box center [388, 163] width 320 height 59
paste textarea "*1 -Anfänger: *2 – Mittelstufe: *3 – Fortgeschritten: *4 – Experte: * 5 - Starl…"
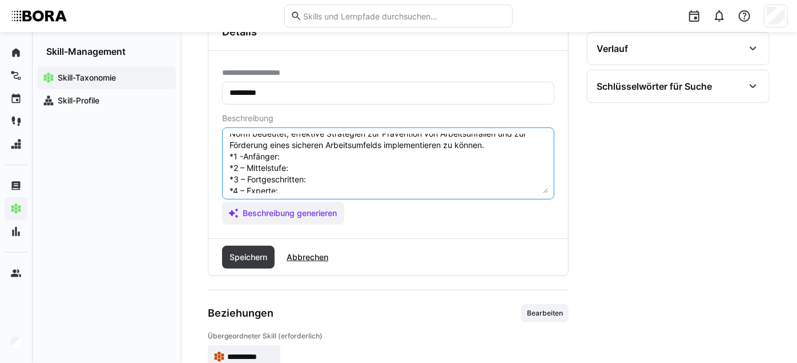
scroll to position [41, 0]
click at [315, 158] on textarea "ISO 45001 ist eine internationale Norm für Arbeitsschutzmanagementsysteme. Sie …" at bounding box center [388, 163] width 320 height 59
click at [303, 170] on textarea "ISO 45001 ist eine internationale Norm für Arbeitsschutzmanagementsysteme. Sie …" at bounding box center [388, 163] width 320 height 59
paste textarea "Weiß, dass es eine ISO 45001 gibt und dass sie sich mit Arbeitssicherheit und G…"
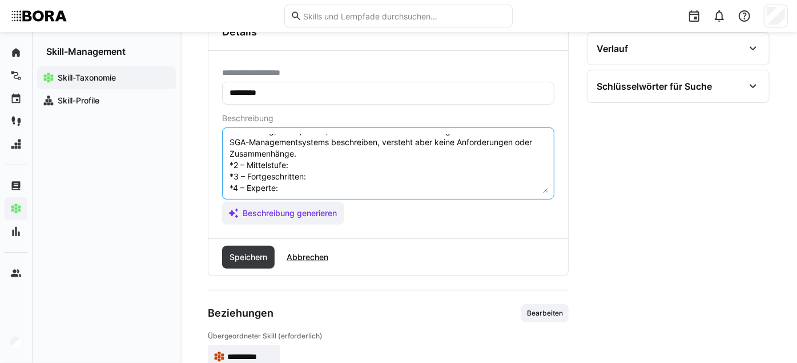
click at [363, 171] on textarea "ISO 45001 ist eine internationale Norm für Arbeitsschutzmanagementsysteme. Sie …" at bounding box center [388, 163] width 320 height 59
paste textarea "Kennt die Grundstruktur der ISO 45001 (z. B. PDCA-Zyklus, Verpflichtung der Füh…"
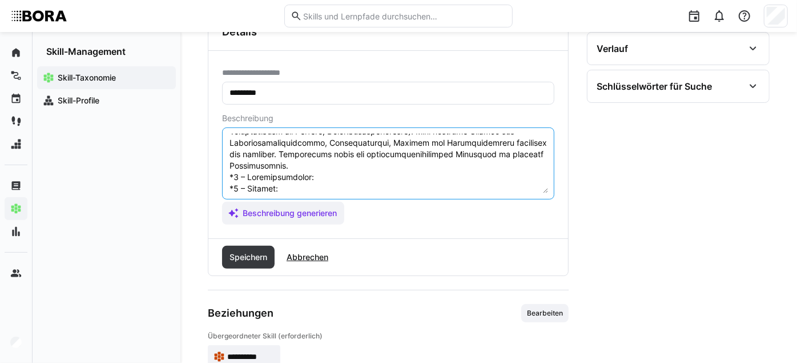
scroll to position [135, 0]
click at [360, 185] on textarea at bounding box center [388, 163] width 320 height 59
paste textarea "Versteht die vollständige Systematik der Norm: Anforderungen an Risikoidentifik…"
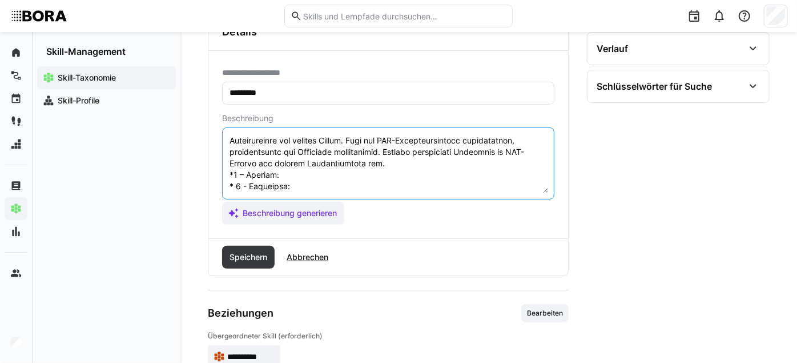
scroll to position [216, 0]
click at [351, 175] on textarea at bounding box center [388, 163] width 320 height 59
paste textarea "Tiefes Verständnis der ISO 45001, ihrer Anforderungen und praktischen Umsetzung…"
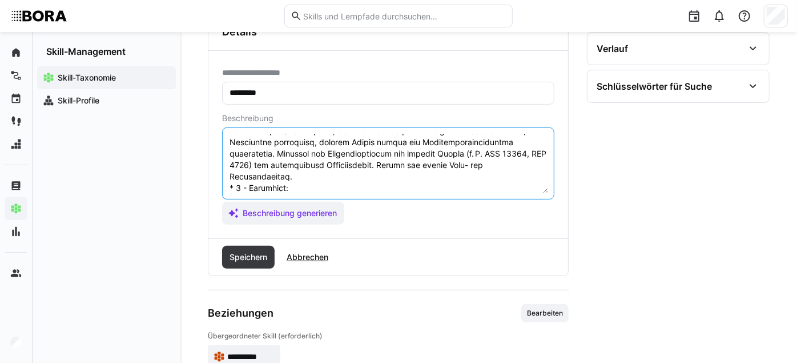
scroll to position [274, 0]
click at [326, 179] on textarea at bounding box center [388, 163] width 320 height 59
paste textarea "Strategische Fachperson, die das SGA-Managementsystem organisationsweit steuert…"
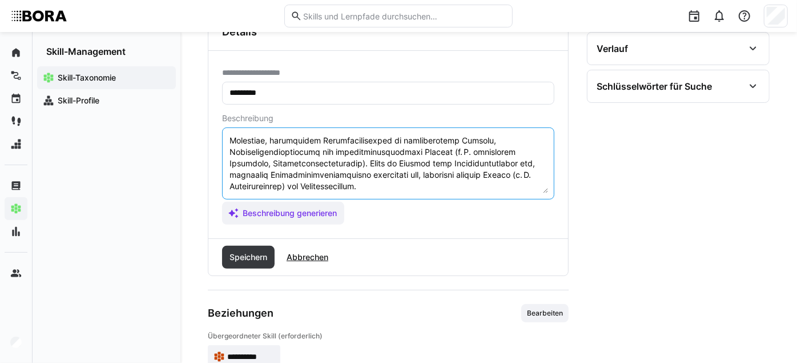
scroll to position [343, 0]
type textarea "LOR 36387 ips dolo sitametconsect Adip eli Seddoeiusmodtemporincididuntut. Lab …"
click at [254, 268] on span "Speichern" at bounding box center [248, 257] width 53 height 23
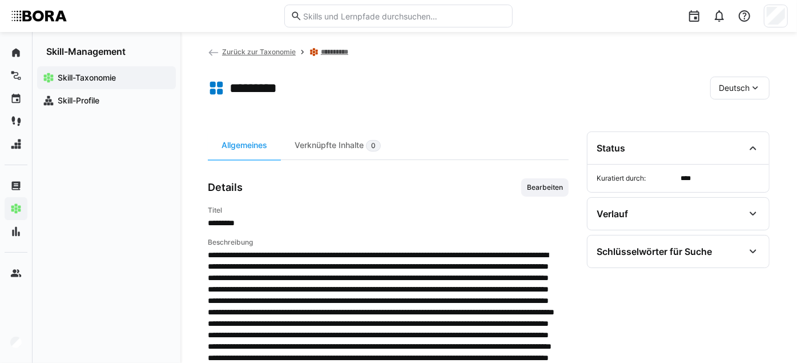
scroll to position [0, 0]
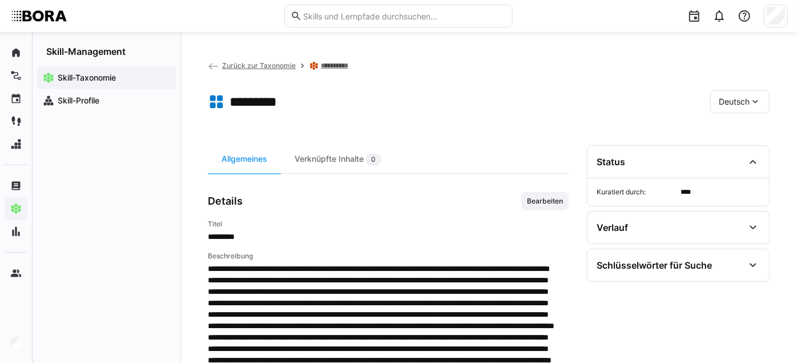
click at [740, 106] on span "Deutsch" at bounding box center [734, 101] width 31 height 11
click at [749, 163] on div "Englisch" at bounding box center [741, 156] width 61 height 24
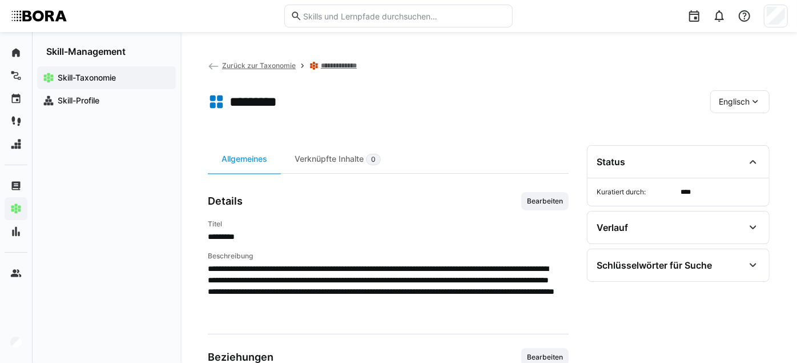
scroll to position [100, 0]
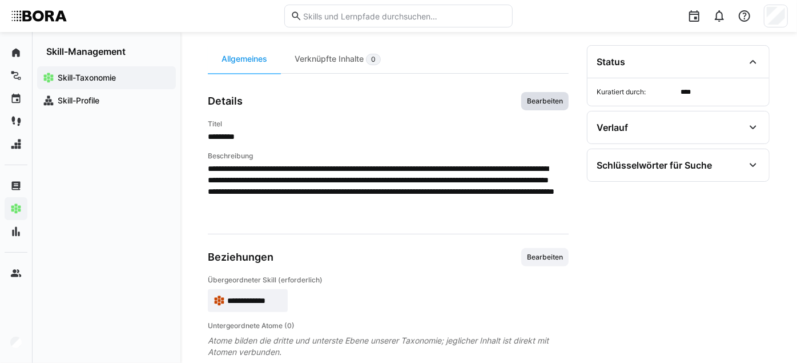
click at [535, 103] on span "Bearbeiten" at bounding box center [545, 101] width 47 height 18
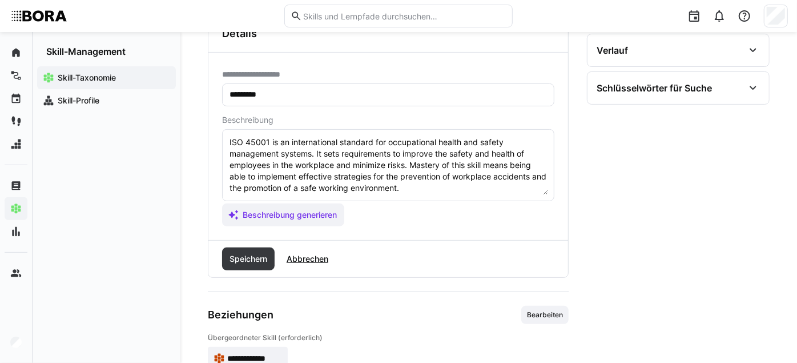
scroll to position [178, 0]
click at [312, 264] on span "Abbrechen" at bounding box center [307, 257] width 45 height 11
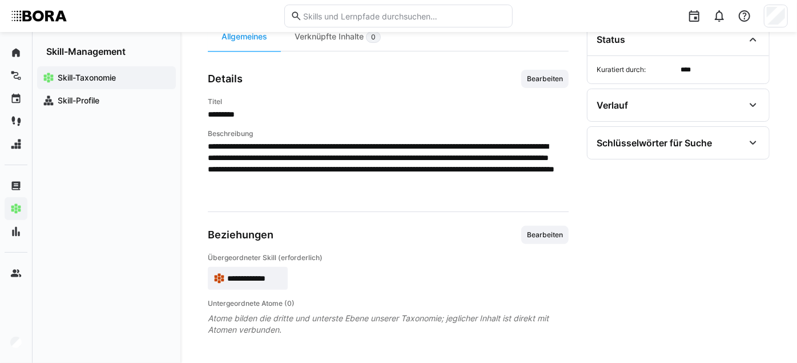
scroll to position [0, 0]
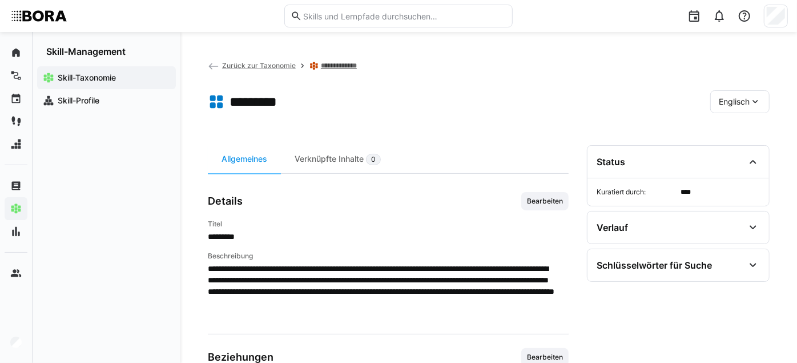
click at [721, 98] on span "Englisch" at bounding box center [734, 101] width 31 height 11
click at [731, 125] on div "Deutsch" at bounding box center [741, 132] width 61 height 24
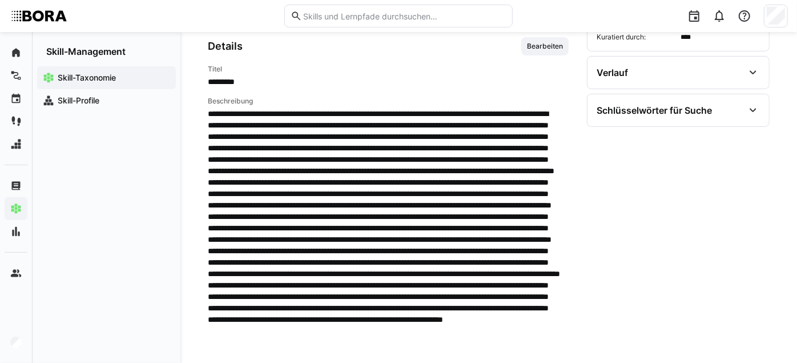
scroll to position [155, 0]
click at [543, 50] on span "Bearbeiten" at bounding box center [545, 45] width 38 height 9
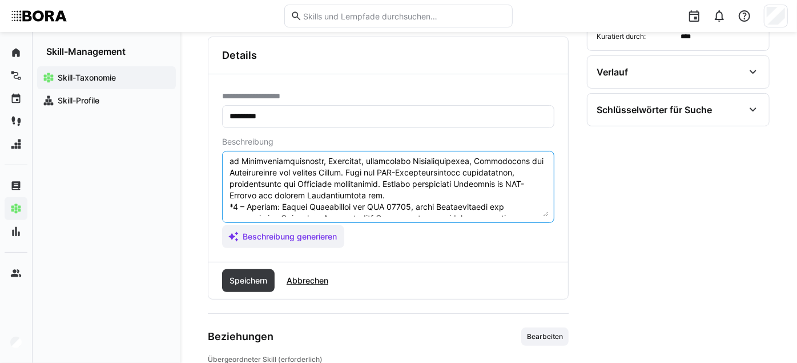
scroll to position [189, 0]
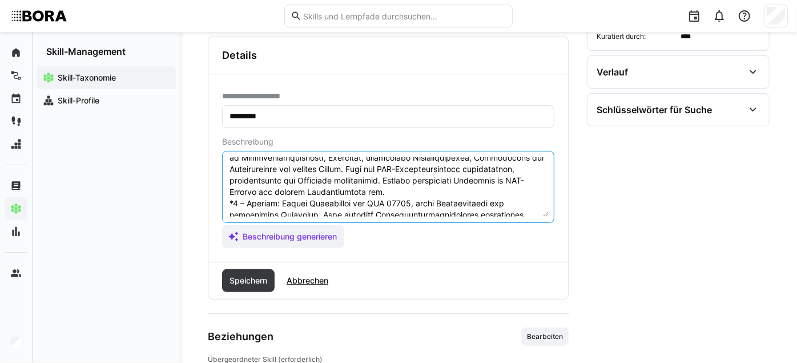
drag, startPoint x: 228, startPoint y: 180, endPoint x: 279, endPoint y: 208, distance: 58.0
click at [279, 208] on textarea at bounding box center [388, 186] width 320 height 59
click at [311, 286] on span "Abbrechen" at bounding box center [307, 280] width 45 height 11
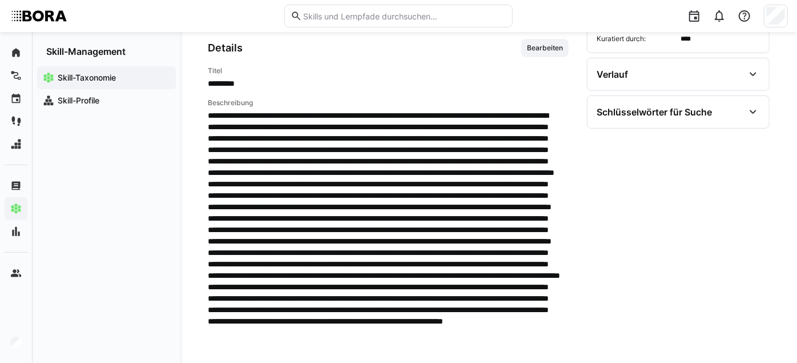
scroll to position [0, 0]
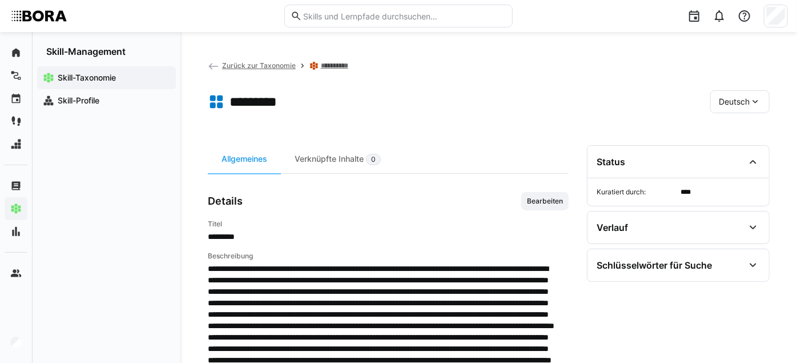
click at [747, 90] on div "Deutsch" at bounding box center [740, 101] width 59 height 23
click at [736, 147] on div "Englisch" at bounding box center [741, 156] width 61 height 24
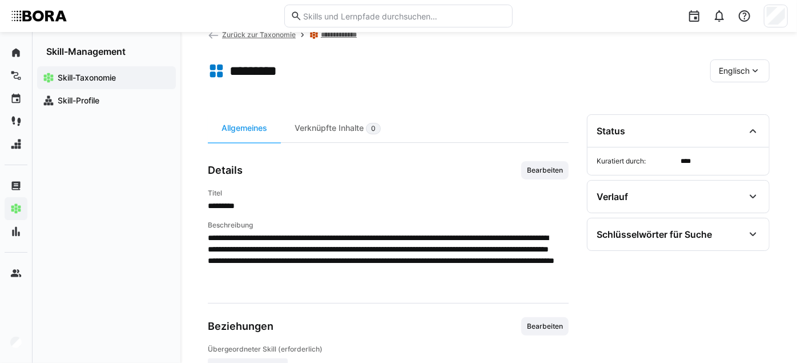
scroll to position [31, 0]
click at [526, 174] on span "Bearbeiten" at bounding box center [545, 169] width 38 height 9
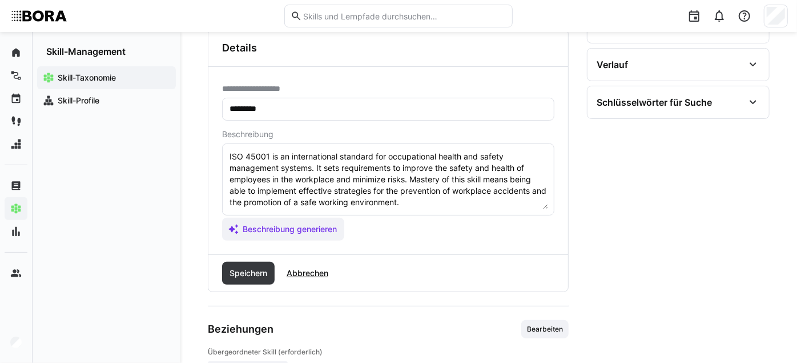
scroll to position [169, 0]
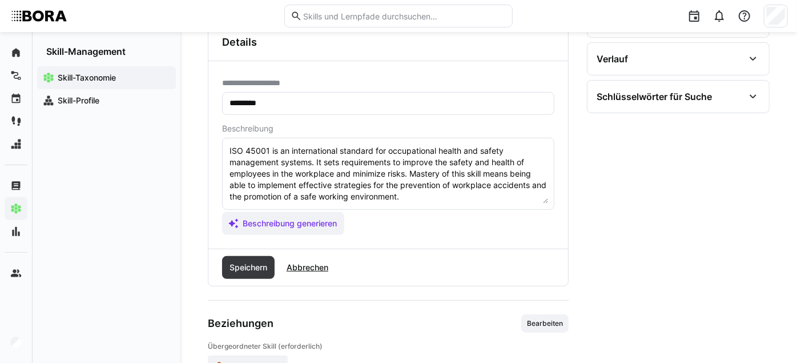
click at [452, 203] on textarea "ISO 45001 is an international standard for occupational health and safety manag…" at bounding box center [388, 173] width 320 height 59
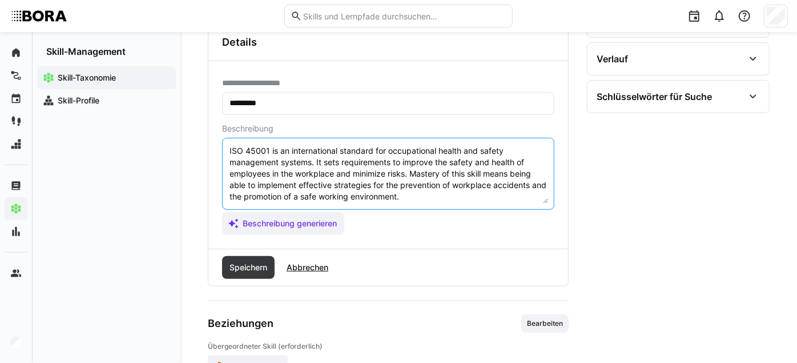
paste textarea "*1 - Beginner: Knows that ISO 45001 exists and that it deals with occupational …"
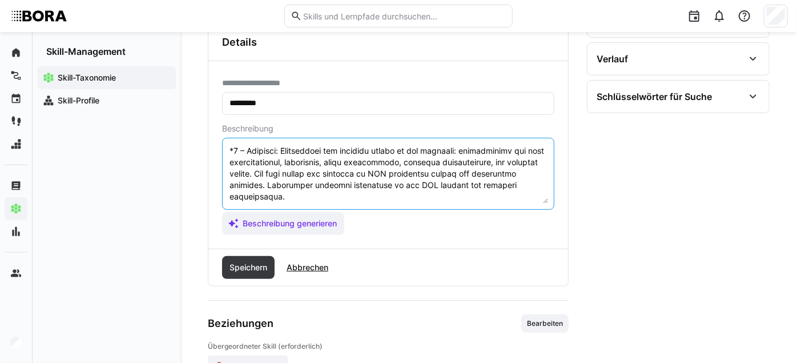
scroll to position [160, 0]
click at [468, 195] on textarea at bounding box center [388, 173] width 320 height 59
type textarea "LOR 27938 ip do sitametconsec adipisci eli seddoeiusmod tempor inc utlabo etdol…"
click at [250, 273] on span "Speichern" at bounding box center [248, 267] width 41 height 11
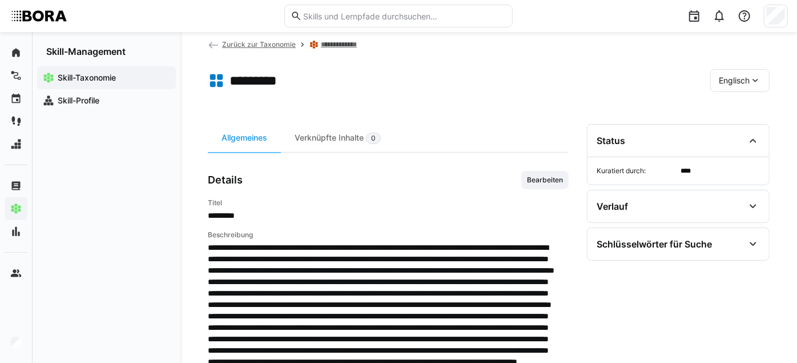
scroll to position [0, 0]
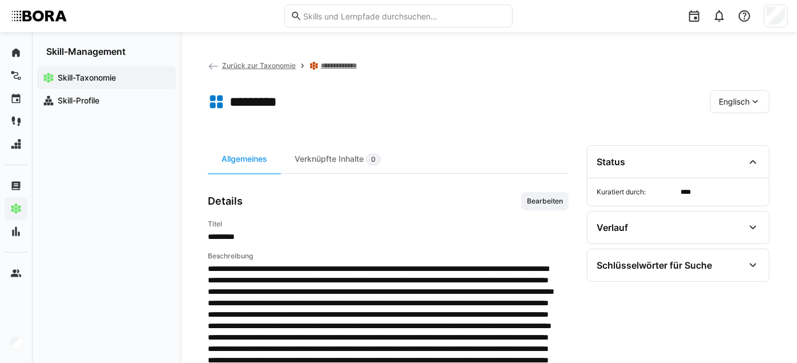
click at [736, 103] on span "Englisch" at bounding box center [734, 101] width 31 height 11
click at [737, 132] on span "Deutsch" at bounding box center [735, 131] width 31 height 11
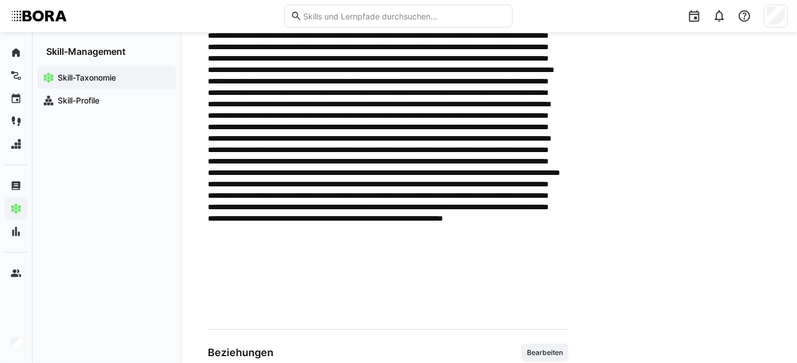
scroll to position [147, 0]
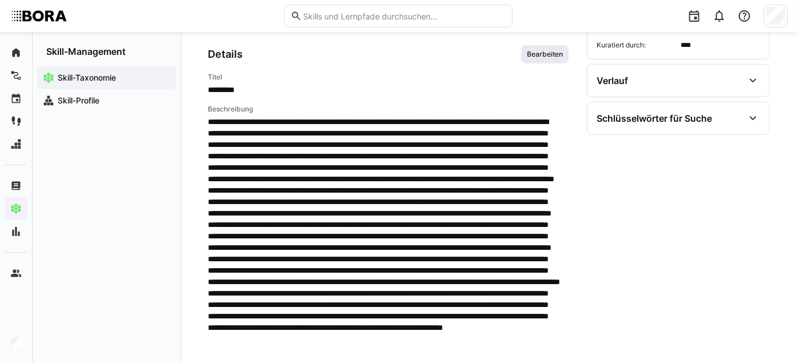
click at [547, 59] on span "Bearbeiten" at bounding box center [545, 54] width 38 height 9
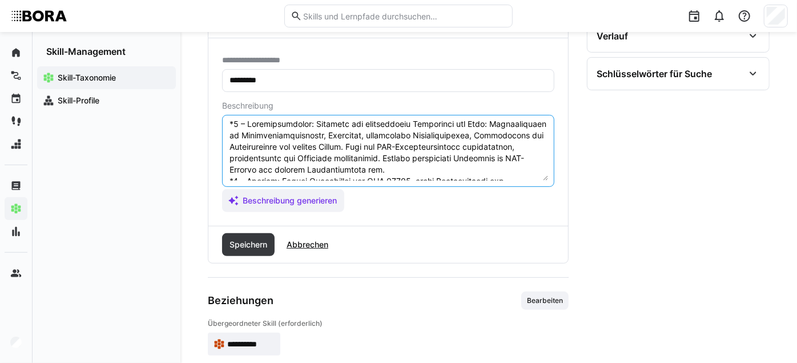
scroll to position [159, 0]
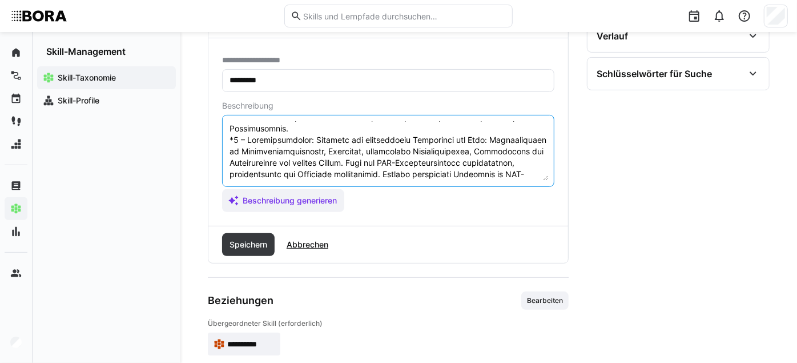
drag, startPoint x: 396, startPoint y: 175, endPoint x: 220, endPoint y: 145, distance: 178.4
click at [220, 145] on div "**********" at bounding box center [388, 131] width 360 height 187
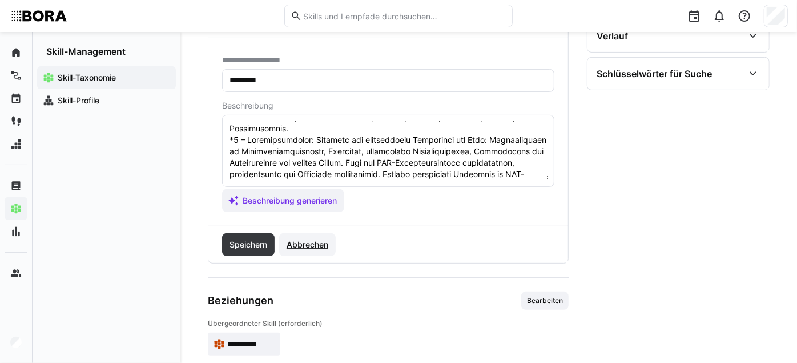
click at [305, 243] on span "Abbrechen" at bounding box center [307, 244] width 57 height 23
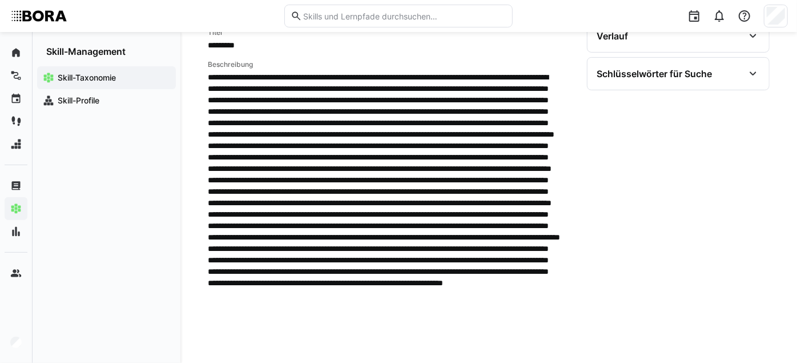
scroll to position [0, 0]
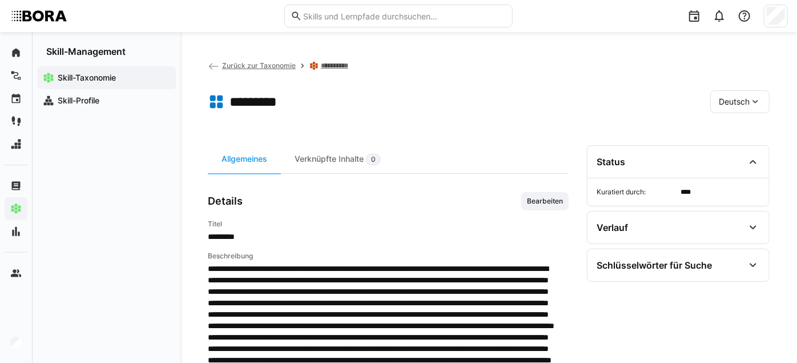
click at [739, 99] on span "Deutsch" at bounding box center [734, 101] width 31 height 11
click at [744, 157] on span "Englisch" at bounding box center [735, 155] width 31 height 11
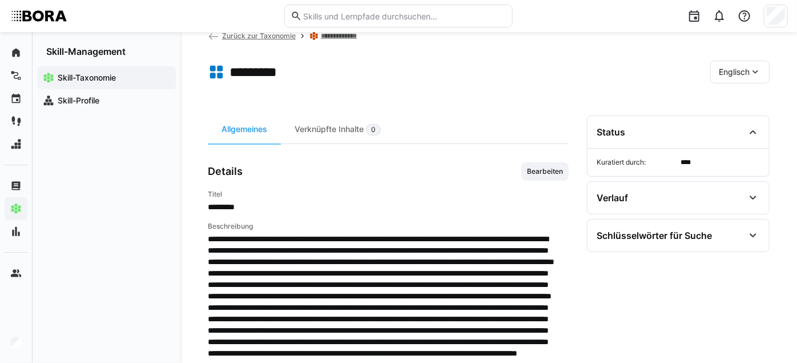
scroll to position [30, 0]
click at [542, 180] on span "Bearbeiten" at bounding box center [545, 171] width 47 height 18
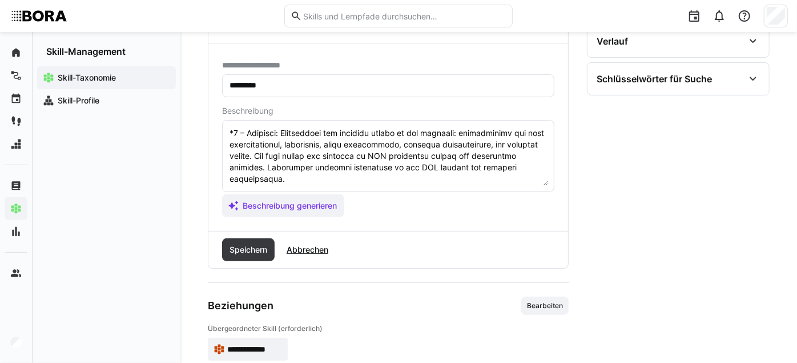
scroll to position [160, 0]
click at [467, 186] on textarea at bounding box center [388, 155] width 320 height 59
paste textarea "*4 – Expert: Deep understanding of ISO 45001, its requirements, and practical i…"
type textarea "LOR 27938 ip do sitametconsec adipisci eli seddoeiusmod tempor inc utlabo etdol…"
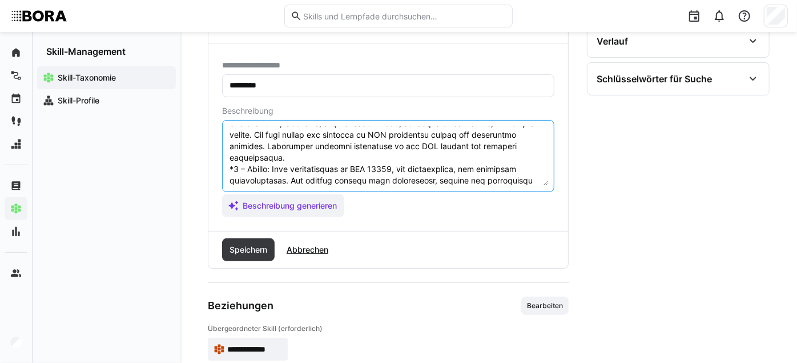
scroll to position [284, 0]
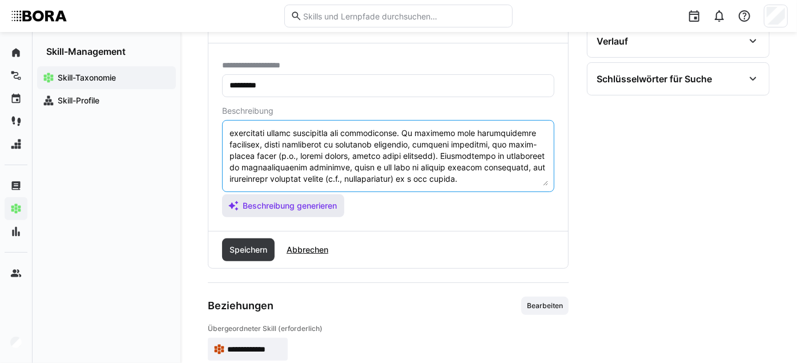
click at [315, 217] on span "Beschreibung generieren" at bounding box center [283, 205] width 122 height 23
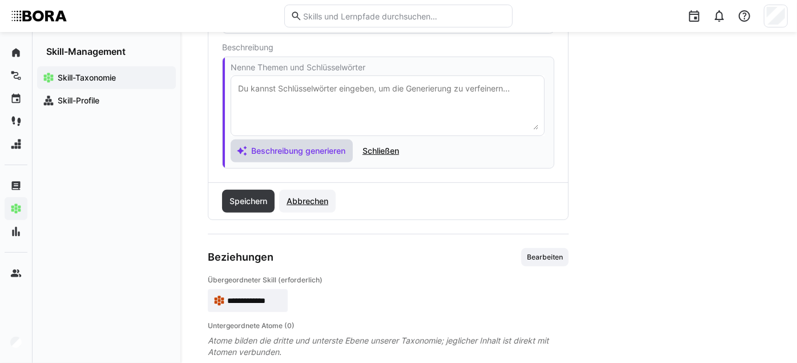
click at [316, 203] on span "Abbrechen" at bounding box center [307, 200] width 45 height 11
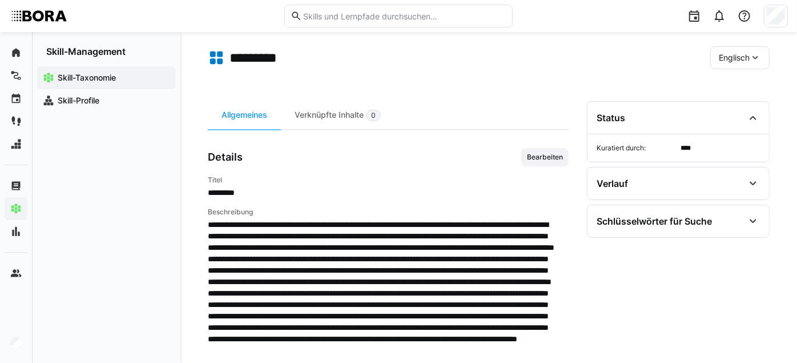
scroll to position [0, 0]
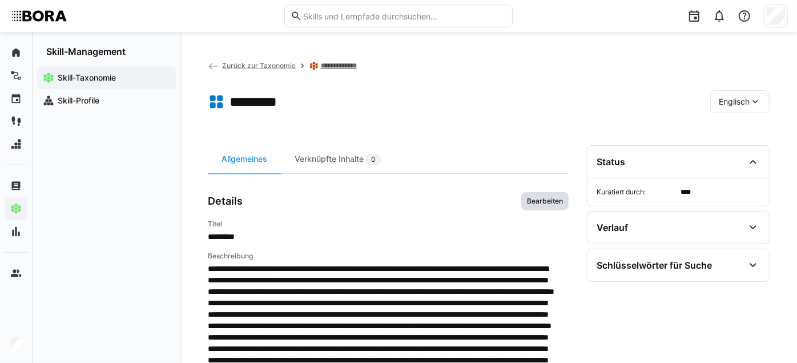
click at [549, 204] on span "Bearbeiten" at bounding box center [545, 200] width 38 height 9
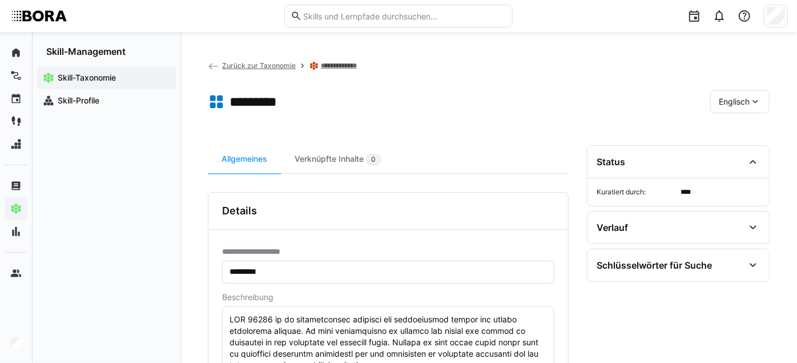
scroll to position [263, 0]
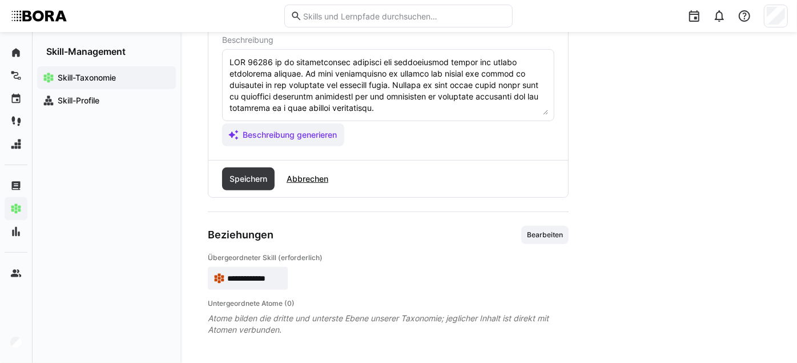
click at [475, 108] on textarea at bounding box center [388, 84] width 320 height 59
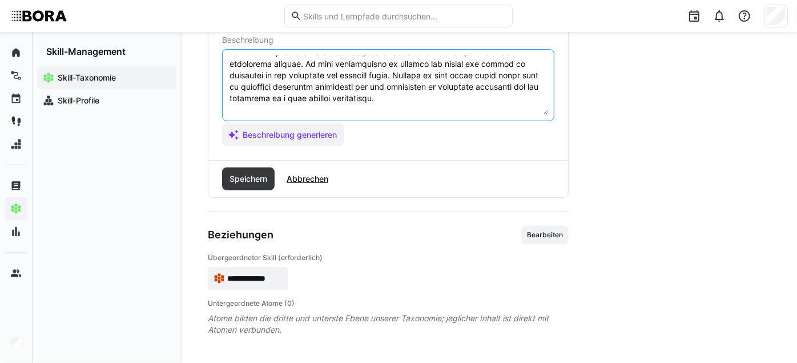
paste textarea "*4 – Expert: Deep understanding of ISO 45001, its requirements, and practical i…"
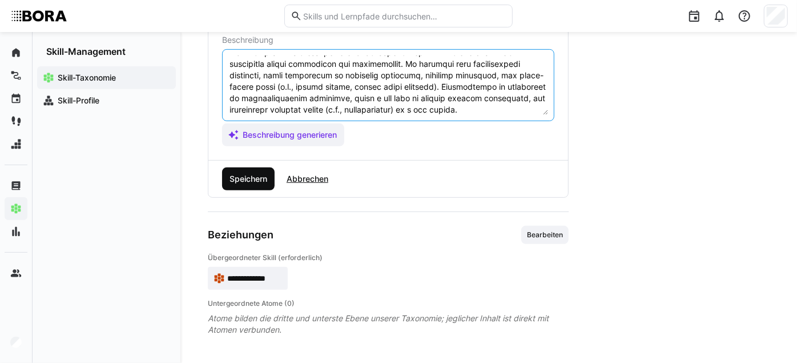
type textarea "LOR 05350 ip do sitametconsec adipisci eli seddoeiusmod tempor inc utlabo etdol…"
click at [254, 176] on span "Speichern" at bounding box center [248, 178] width 41 height 11
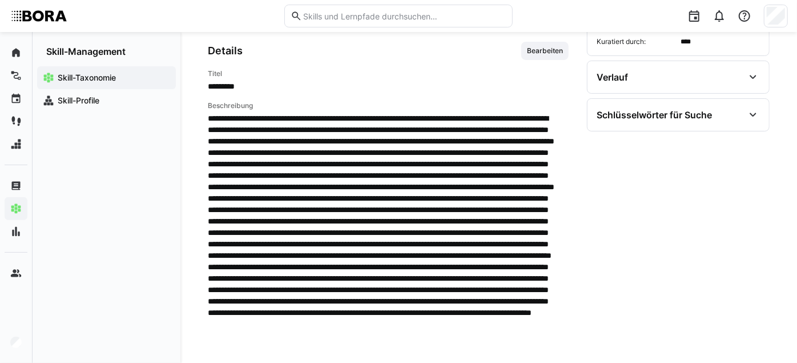
scroll to position [150, 0]
click at [541, 56] on span "Bearbeiten" at bounding box center [545, 51] width 38 height 9
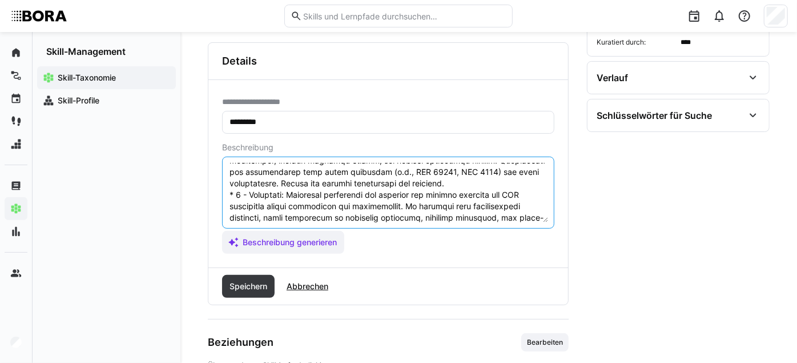
scroll to position [102, 0]
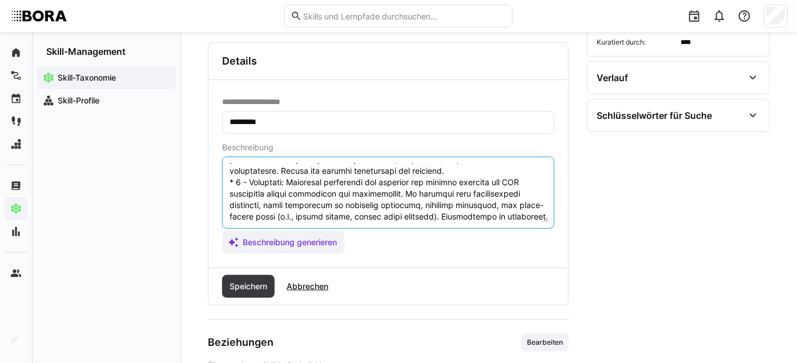
drag, startPoint x: 490, startPoint y: 226, endPoint x: 226, endPoint y: 183, distance: 266.8
click at [226, 183] on eds-input at bounding box center [388, 193] width 332 height 72
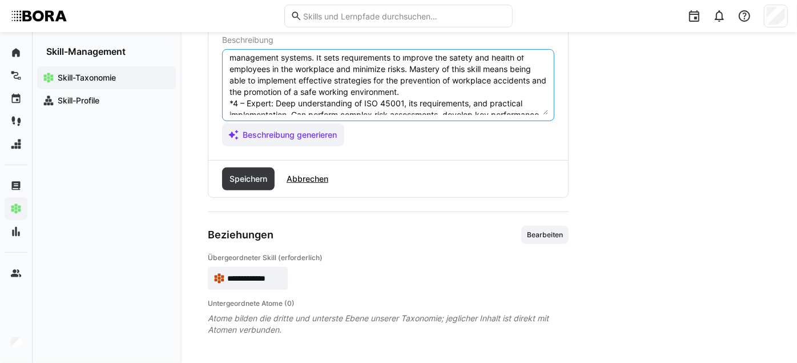
scroll to position [0, 0]
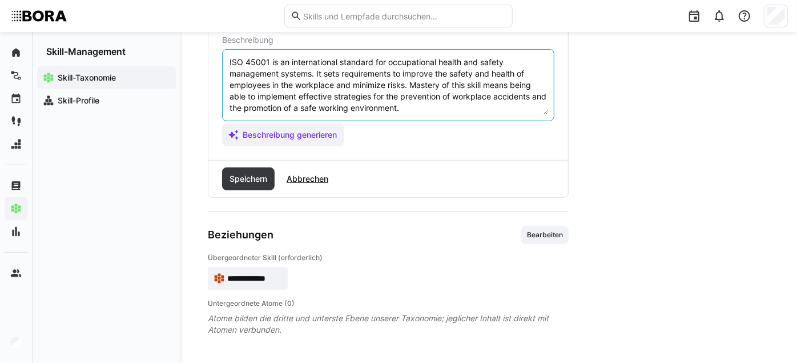
drag, startPoint x: 530, startPoint y: 114, endPoint x: 201, endPoint y: 74, distance: 331.4
click at [201, 74] on div "**********" at bounding box center [488, 69] width 617 height 588
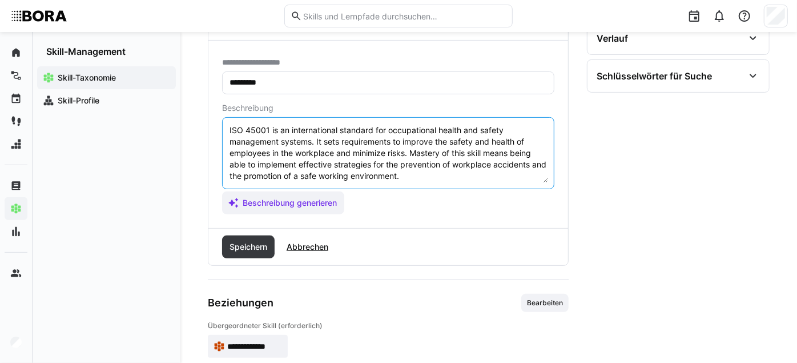
scroll to position [188, 0]
click at [341, 147] on textarea "ISO 45001 is an international standard for occupational health and safety manag…" at bounding box center [388, 153] width 320 height 59
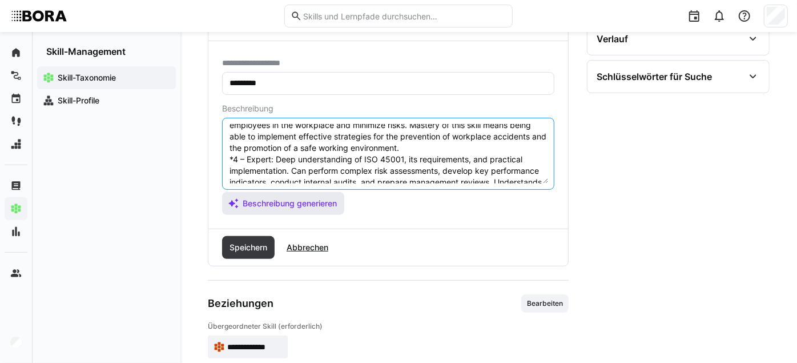
scroll to position [46, 0]
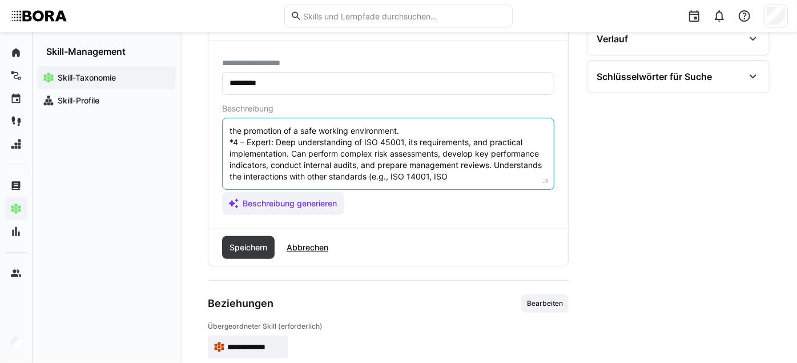
drag, startPoint x: 230, startPoint y: 168, endPoint x: 561, endPoint y: 256, distance: 342.9
click at [556, 257] on div "**********" at bounding box center [388, 134] width 361 height 263
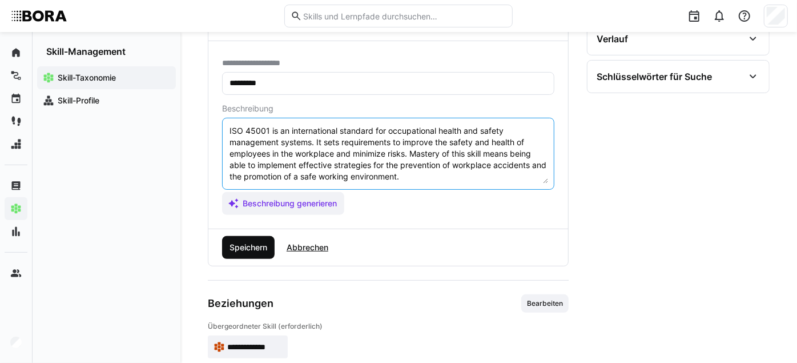
type textarea "ISO 45001 is an international standard for occupational health and safety manag…"
click at [237, 253] on span "Speichern" at bounding box center [248, 247] width 41 height 11
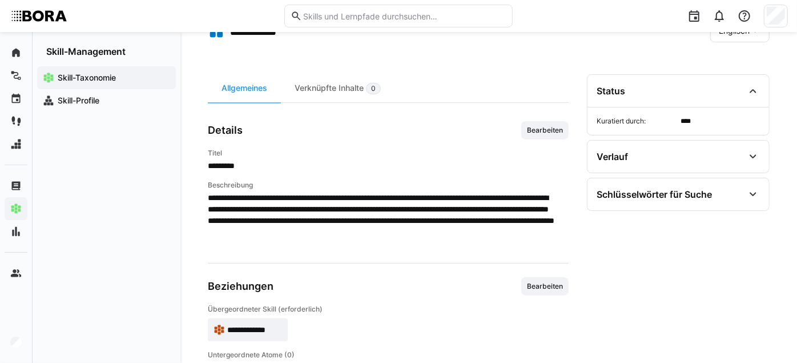
scroll to position [70, 0]
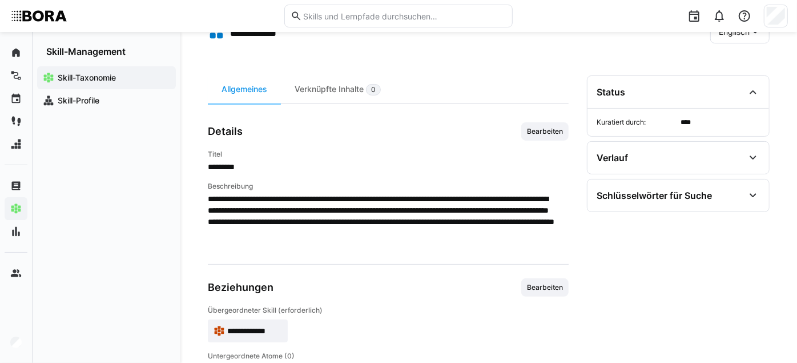
click at [732, 35] on span "Englisch" at bounding box center [734, 31] width 31 height 11
click at [736, 64] on span "Deutsch" at bounding box center [735, 61] width 31 height 11
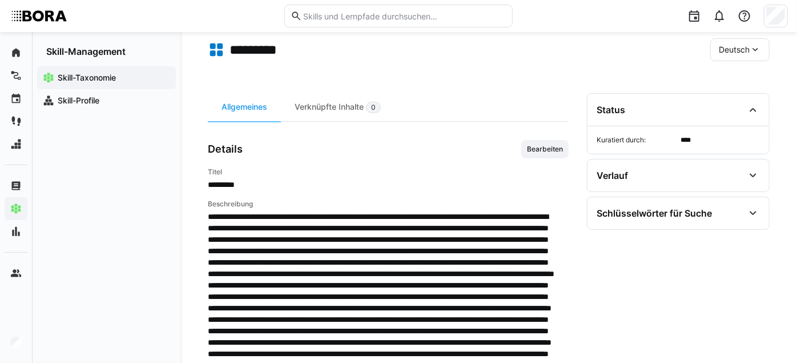
scroll to position [51, 0]
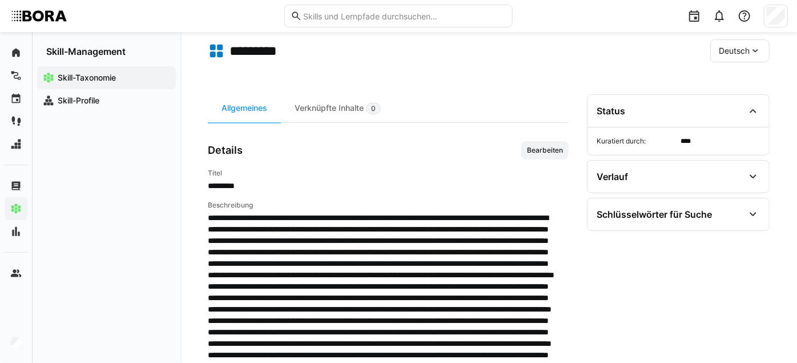
click at [737, 45] on span "Deutsch" at bounding box center [734, 50] width 31 height 11
click at [751, 99] on div "Englisch" at bounding box center [741, 104] width 42 height 11
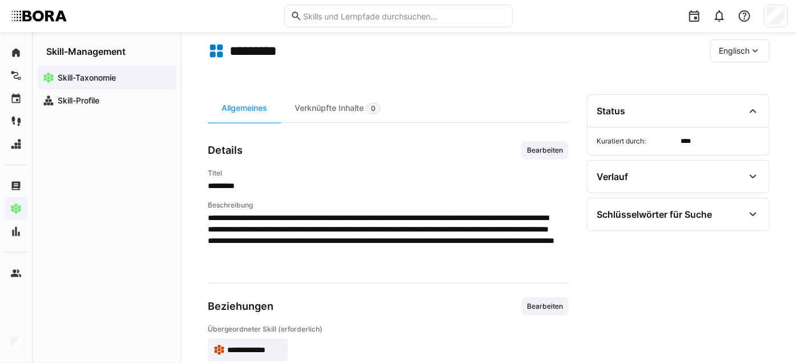
click at [744, 53] on span "Englisch" at bounding box center [734, 50] width 31 height 11
click at [747, 78] on span "Deutsch" at bounding box center [735, 80] width 31 height 11
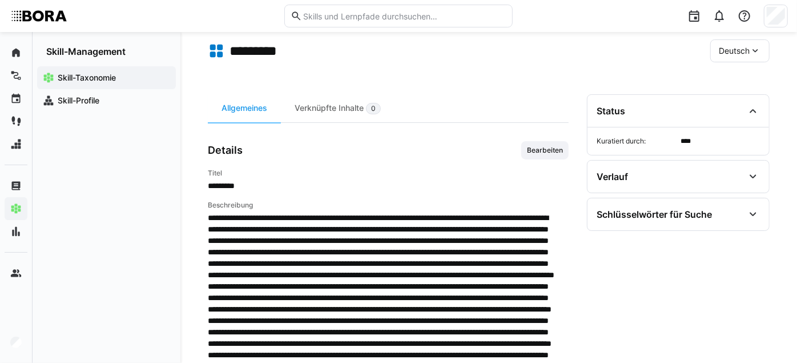
scroll to position [70, 0]
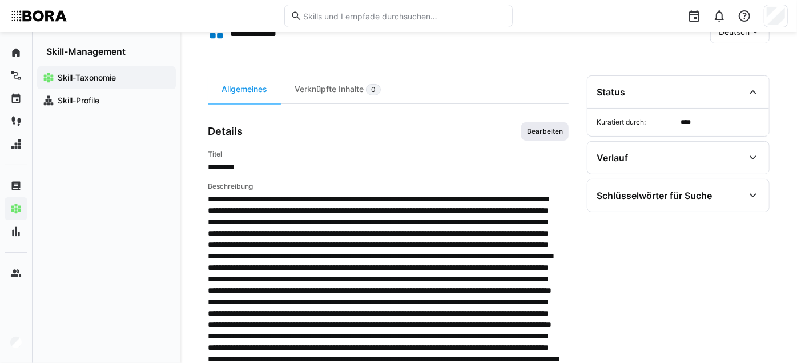
click at [546, 136] on span "Bearbeiten" at bounding box center [545, 131] width 38 height 9
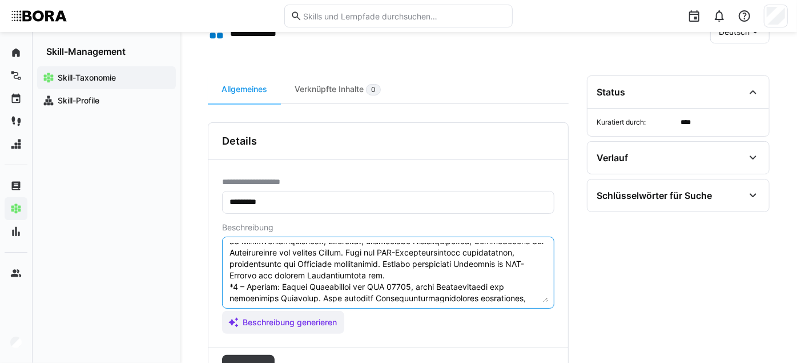
scroll to position [194, 0]
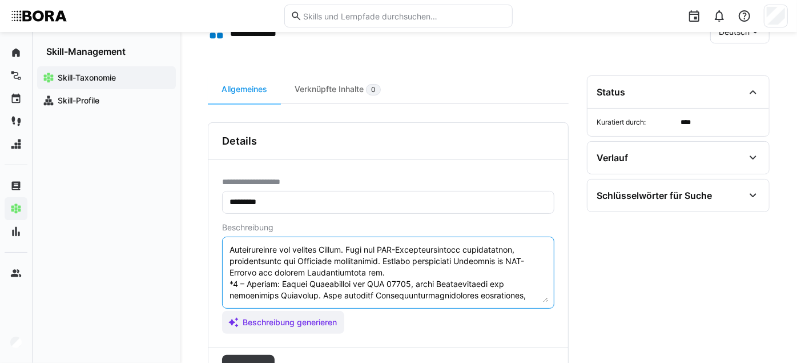
drag, startPoint x: 228, startPoint y: 295, endPoint x: 453, endPoint y: 291, distance: 224.5
click at [453, 291] on textarea at bounding box center [388, 272] width 320 height 59
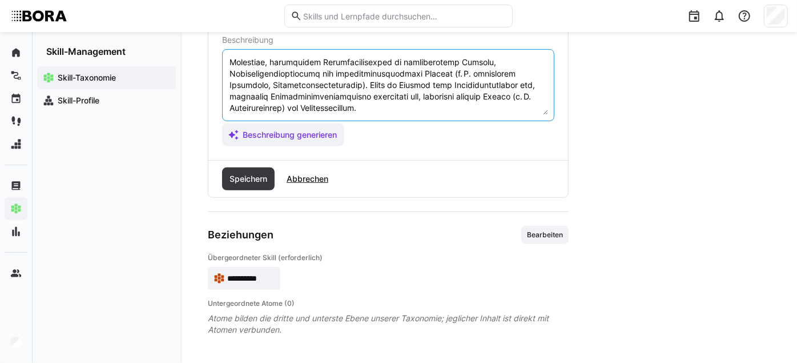
scroll to position [259, 0]
click at [307, 183] on span "Abbrechen" at bounding box center [307, 178] width 45 height 11
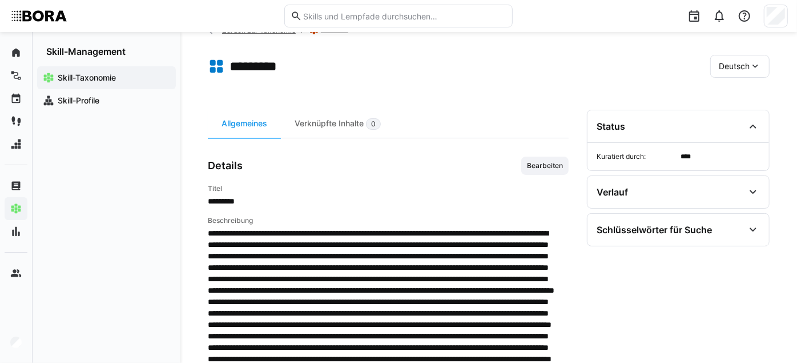
scroll to position [0, 0]
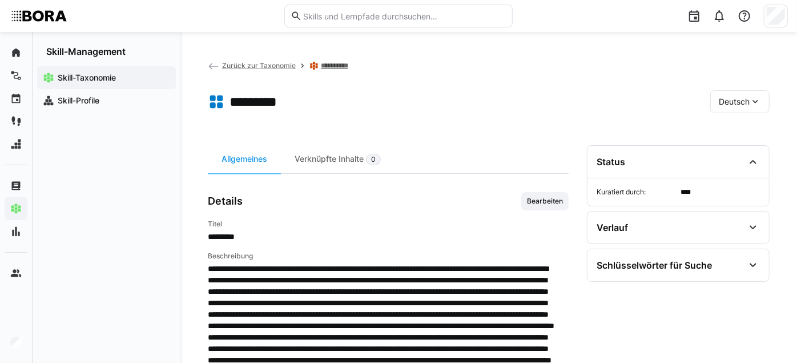
click at [741, 104] on span "Deutsch" at bounding box center [734, 101] width 31 height 11
click at [745, 154] on span "Englisch" at bounding box center [735, 155] width 31 height 11
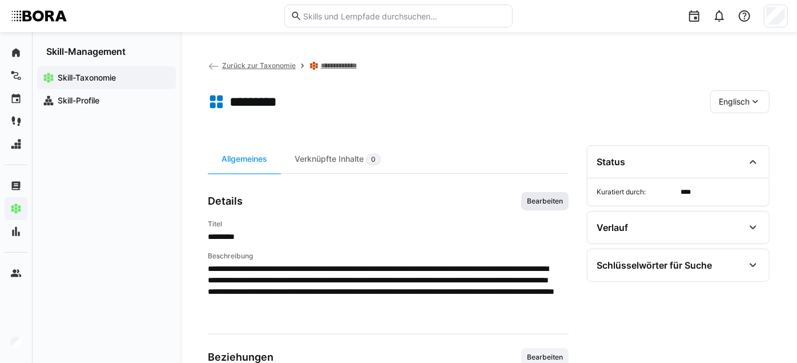
click at [535, 202] on span "Bearbeiten" at bounding box center [545, 201] width 47 height 18
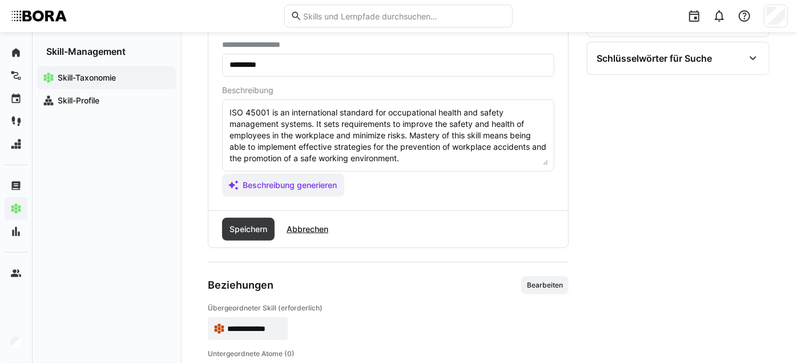
scroll to position [206, 0]
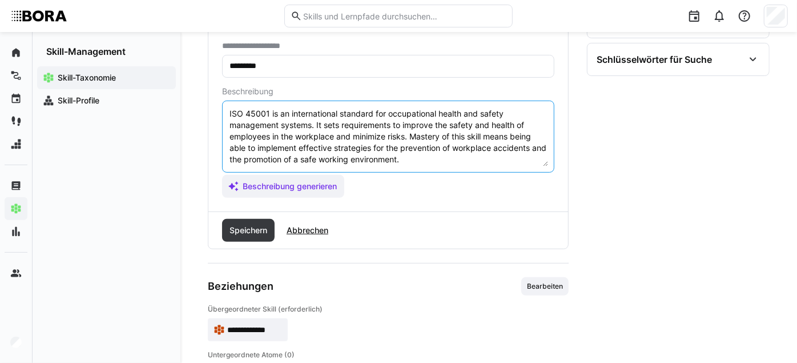
click at [486, 166] on textarea "ISO 45001 is an international standard for occupational health and safety manag…" at bounding box center [388, 136] width 320 height 59
paste textarea "*1 - Beginner: Knows that ISO 45001 exists and that it deals with occupational …"
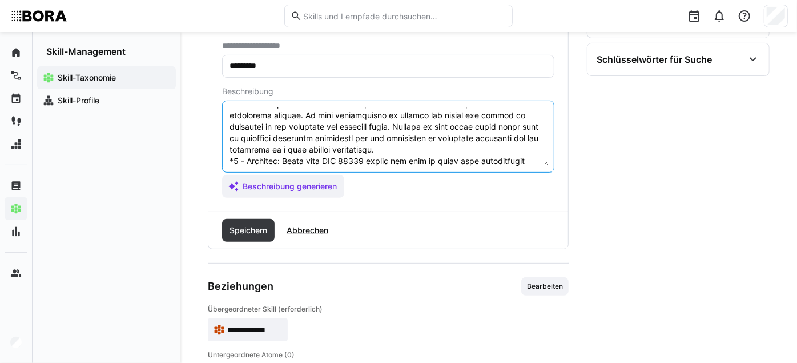
scroll to position [158, 0]
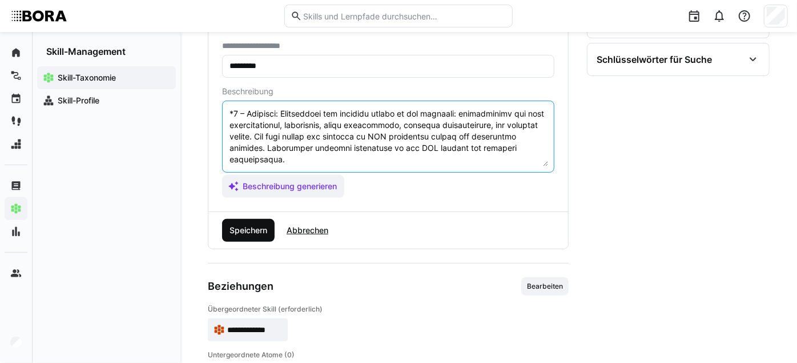
type textarea "LOR 27938 ip do sitametconsec adipisci eli seddoeiusmod tempor inc utlabo etdol…"
click at [252, 236] on span "Speichern" at bounding box center [248, 229] width 41 height 11
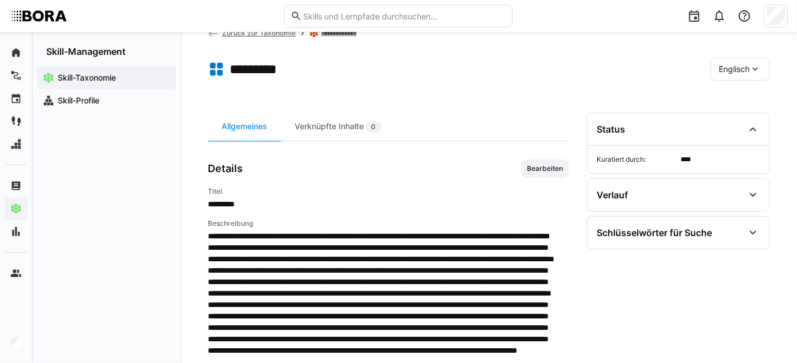
scroll to position [0, 0]
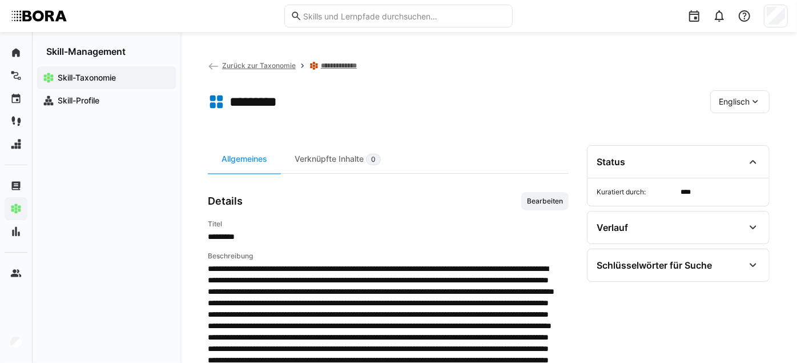
click at [751, 99] on eds-icon at bounding box center [755, 101] width 11 height 11
click at [749, 130] on span "Deutsch" at bounding box center [735, 131] width 31 height 11
click at [535, 204] on span "Bearbeiten" at bounding box center [545, 200] width 38 height 9
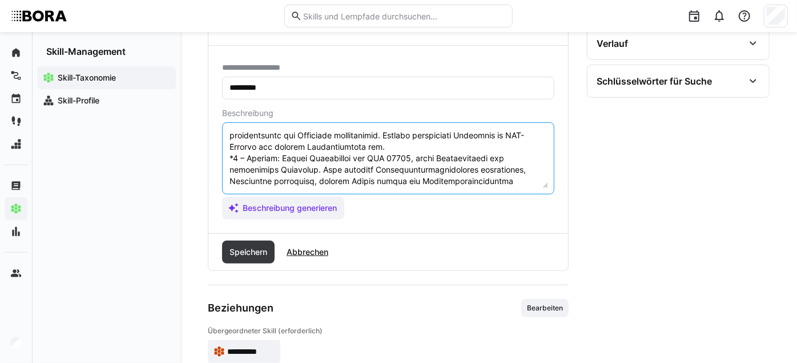
scroll to position [197, 0]
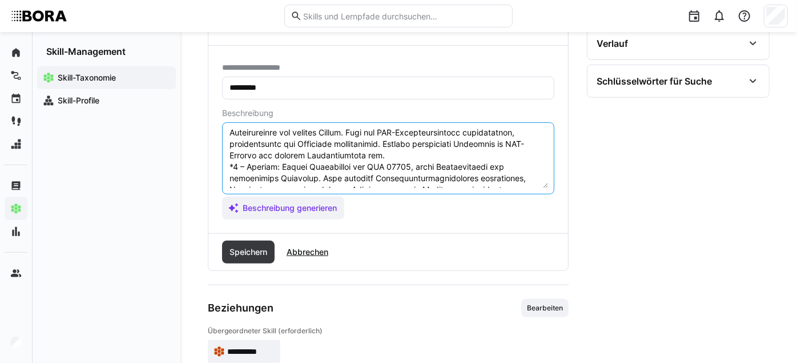
drag, startPoint x: 419, startPoint y: 181, endPoint x: 229, endPoint y: 181, distance: 190.2
click at [229, 181] on textarea at bounding box center [388, 158] width 320 height 59
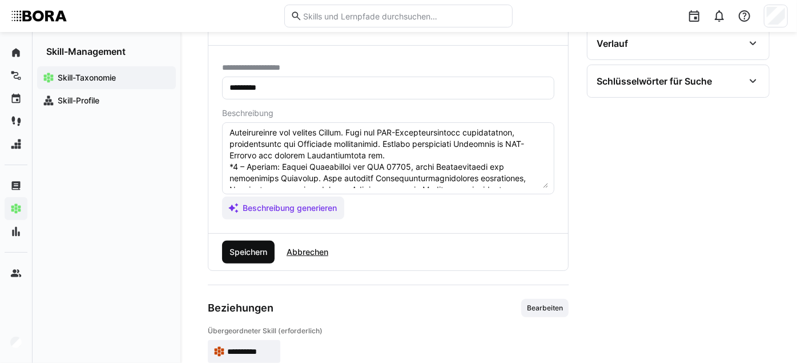
click at [251, 258] on span "Speichern" at bounding box center [248, 251] width 41 height 11
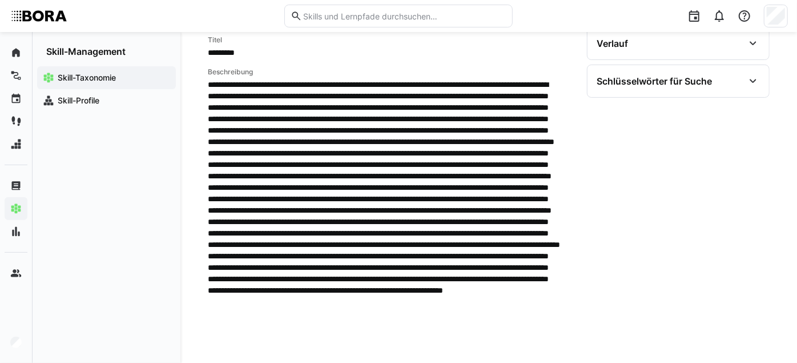
scroll to position [0, 0]
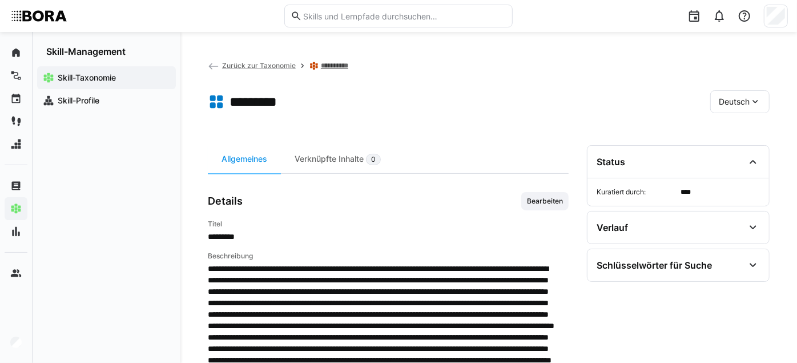
click at [744, 99] on span "Deutsch" at bounding box center [734, 101] width 31 height 11
click at [740, 157] on span "Englisch" at bounding box center [735, 155] width 31 height 11
click at [538, 203] on span "Bearbeiten" at bounding box center [545, 201] width 47 height 18
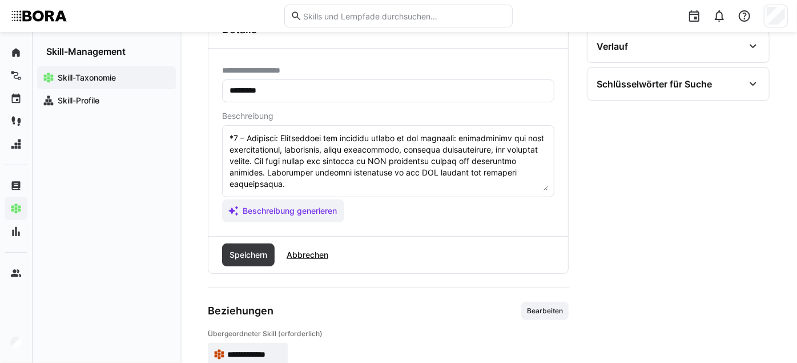
scroll to position [171, 0]
click at [481, 180] on textarea at bounding box center [388, 160] width 320 height 59
paste textarea "*4 – Expert: Deep understanding of ISO 45001, its requirements, and practical i…"
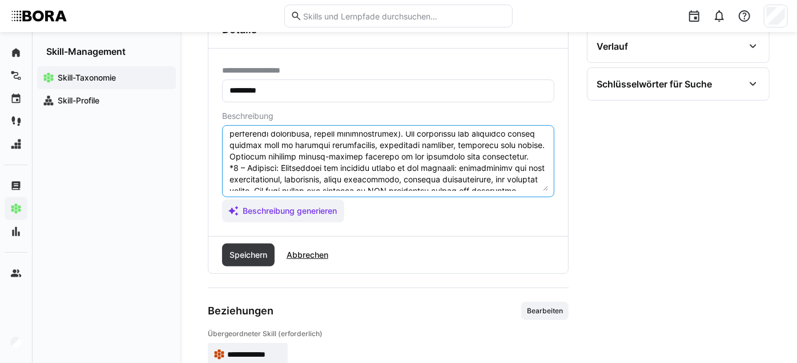
scroll to position [105, 0]
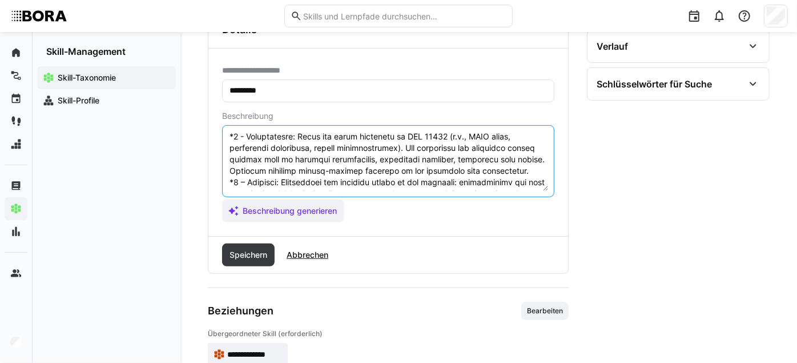
click at [295, 145] on textarea at bounding box center [388, 160] width 320 height 59
type textarea "LOR 78216 ip do sitametconsec adipisci eli seddoeiusmod tempor inc utlabo etdol…"
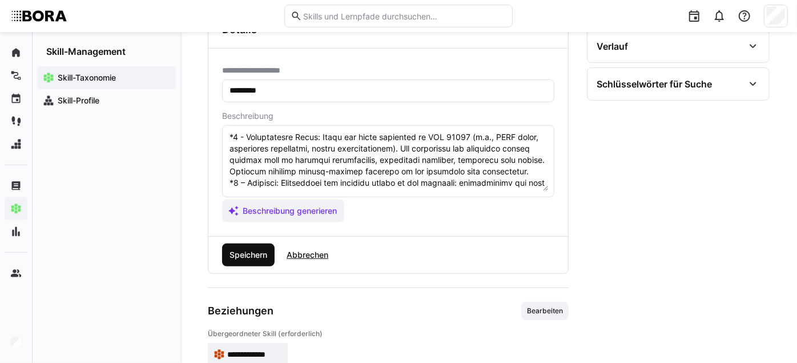
click at [254, 260] on span "Speichern" at bounding box center [248, 254] width 41 height 11
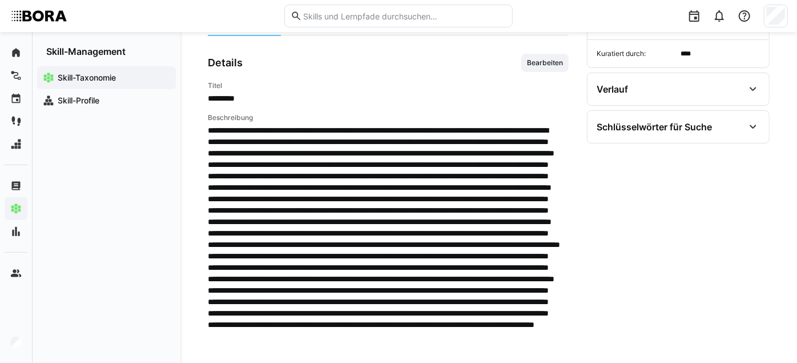
scroll to position [0, 0]
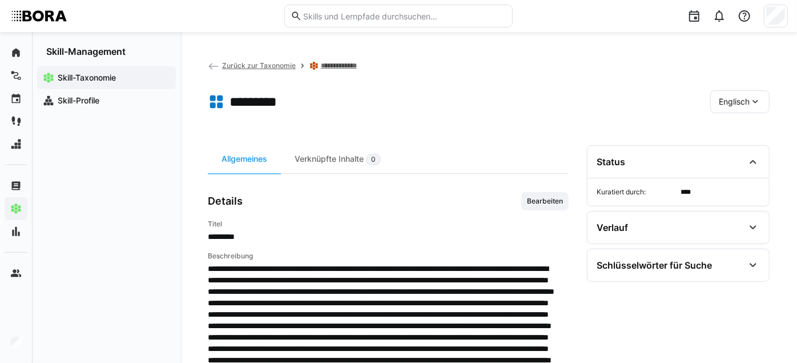
click at [733, 95] on div "Englisch" at bounding box center [740, 101] width 59 height 23
click at [734, 121] on div "Deutsch" at bounding box center [741, 132] width 61 height 24
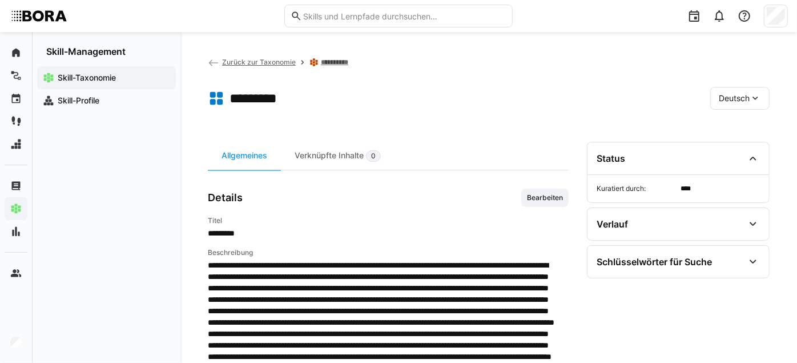
scroll to position [3, 0]
click at [733, 94] on span "Deutsch" at bounding box center [734, 98] width 31 height 11
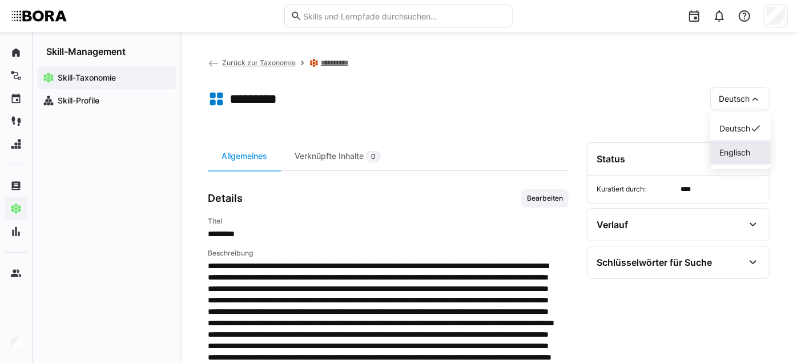
click at [752, 152] on div "Englisch" at bounding box center [741, 152] width 42 height 11
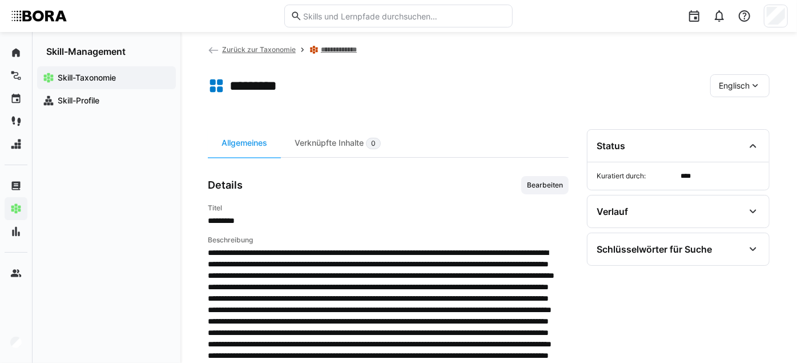
scroll to position [0, 0]
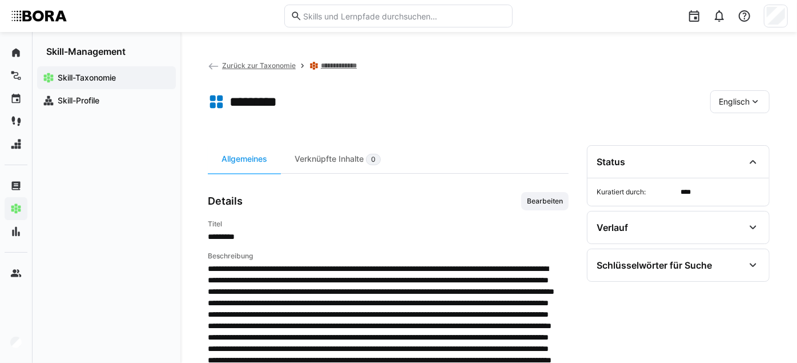
click at [738, 102] on span "Englisch" at bounding box center [734, 101] width 31 height 11
click at [735, 135] on span "Deutsch" at bounding box center [735, 131] width 31 height 11
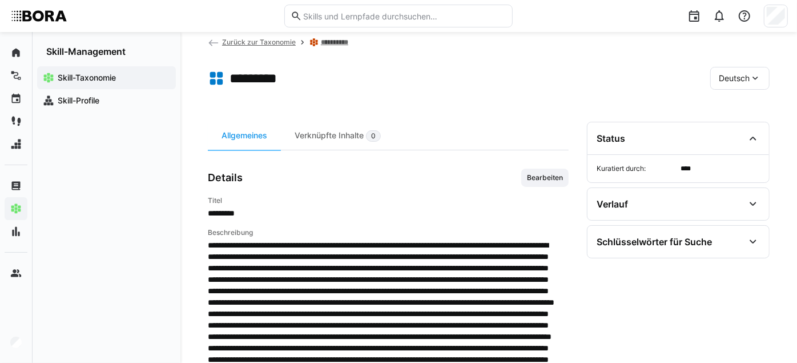
scroll to position [24, 0]
click at [720, 80] on span "Deutsch" at bounding box center [734, 77] width 31 height 11
click at [725, 135] on span "Englisch" at bounding box center [735, 131] width 31 height 11
click at [545, 182] on span "Bearbeiten" at bounding box center [545, 177] width 38 height 9
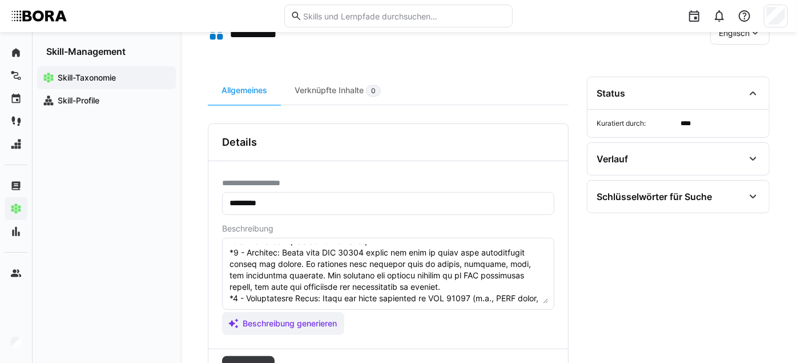
scroll to position [55, 0]
drag, startPoint x: 465, startPoint y: 295, endPoint x: 286, endPoint y: 264, distance: 181.4
click at [286, 264] on textarea at bounding box center [388, 273] width 320 height 59
click at [470, 295] on textarea at bounding box center [388, 273] width 320 height 59
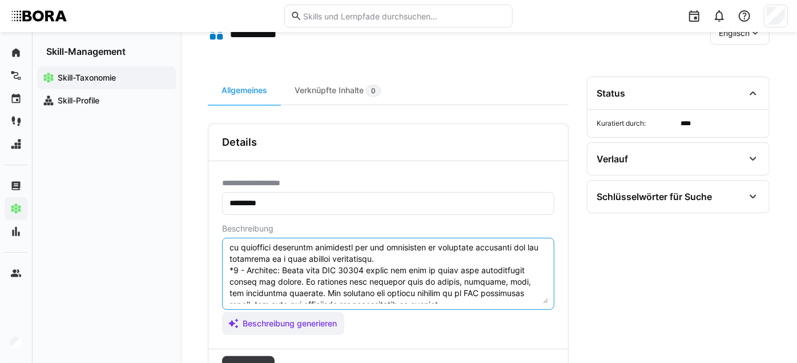
scroll to position [34, 0]
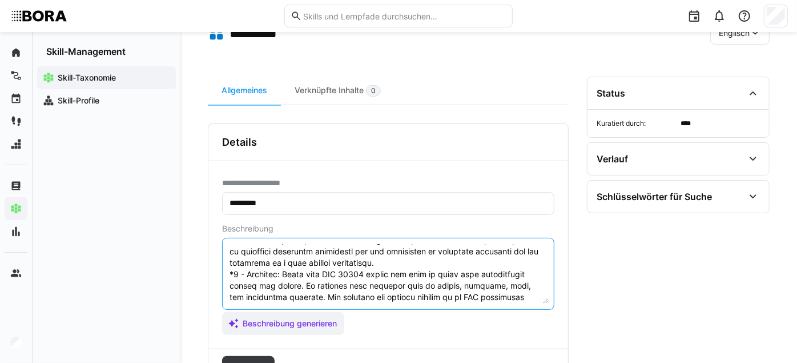
drag, startPoint x: 470, startPoint y: 297, endPoint x: 283, endPoint y: 286, distance: 186.5
click at [283, 286] on textarea at bounding box center [388, 273] width 320 height 59
paste textarea "(OHS). Familiar with basic terms like hazard, accident, risk, and protective me…"
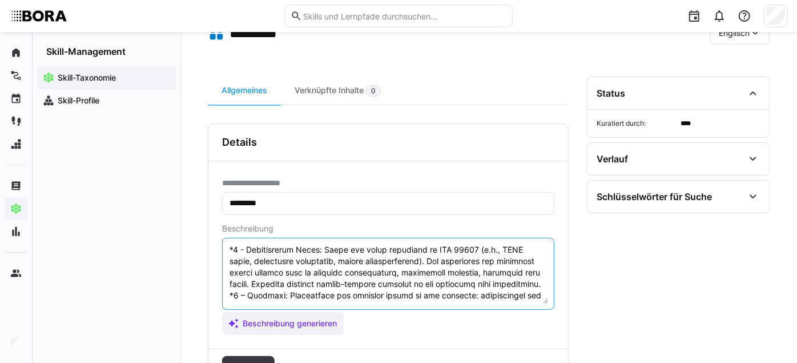
scroll to position [104, 0]
drag, startPoint x: 364, startPoint y: 303, endPoint x: 321, endPoint y: 260, distance: 61.0
click at [321, 260] on textarea at bounding box center [388, 273] width 320 height 59
paste textarea "Understands the basic structure of ISO 45001 (e.g. PDCA cycle, leadership commi…"
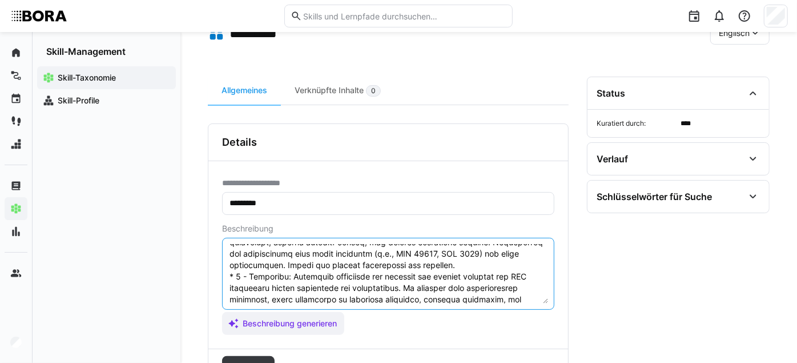
scroll to position [212, 0]
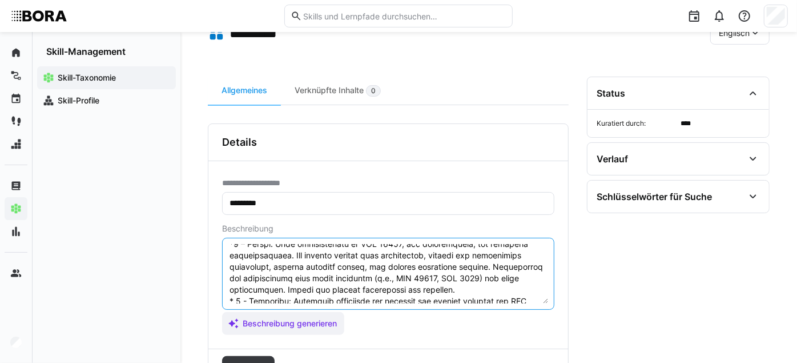
drag, startPoint x: 519, startPoint y: 292, endPoint x: 275, endPoint y: 266, distance: 244.7
click at [275, 266] on textarea at bounding box center [388, 273] width 320 height 59
paste textarea "Understands the full system structure: requirements around risk identification,…"
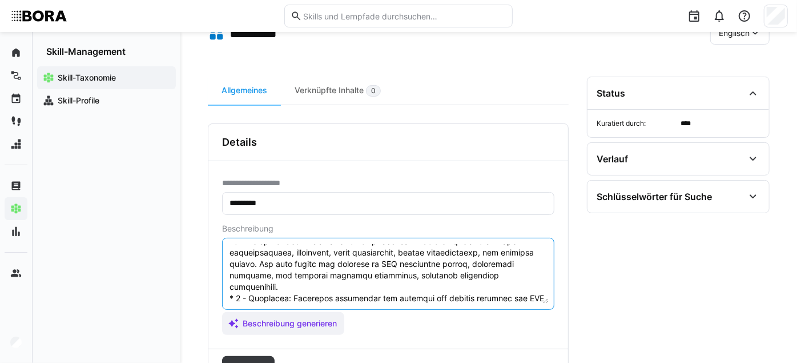
click at [275, 266] on textarea at bounding box center [388, 273] width 320 height 59
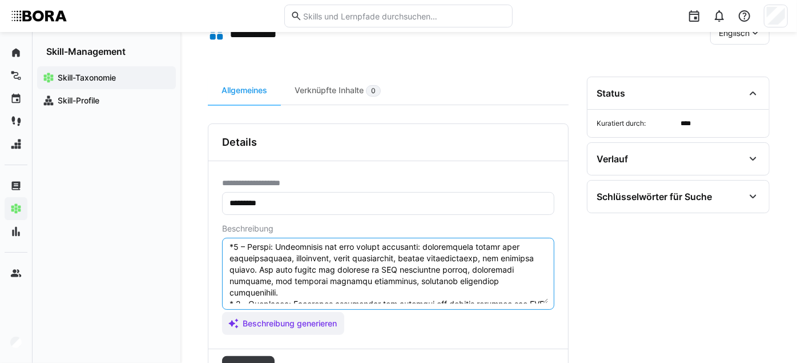
scroll to position [215, 0]
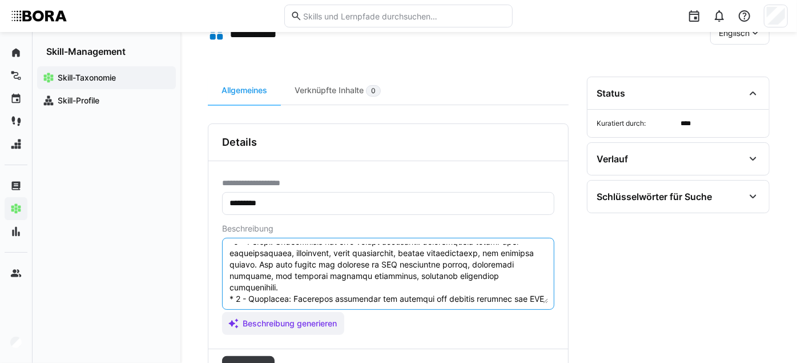
drag, startPoint x: 302, startPoint y: 302, endPoint x: 276, endPoint y: 263, distance: 46.6
click at [276, 263] on textarea at bounding box center [388, 273] width 320 height 59
paste textarea "Deep understanding of ISO 45001 and its practical implementation. Can carry out…"
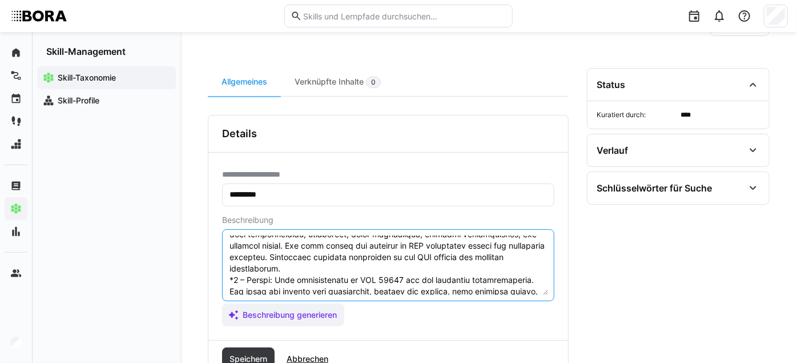
scroll to position [167, 0]
drag, startPoint x: 468, startPoint y: 288, endPoint x: 302, endPoint y: 254, distance: 169.7
click at [302, 254] on textarea at bounding box center [388, 264] width 320 height 59
click at [462, 292] on textarea at bounding box center [388, 264] width 320 height 59
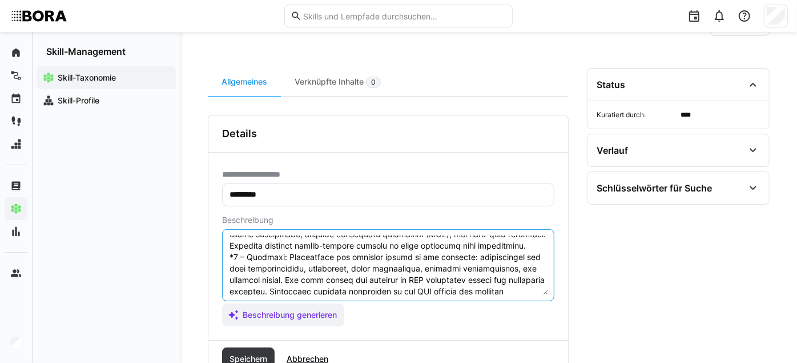
scroll to position [119, 0]
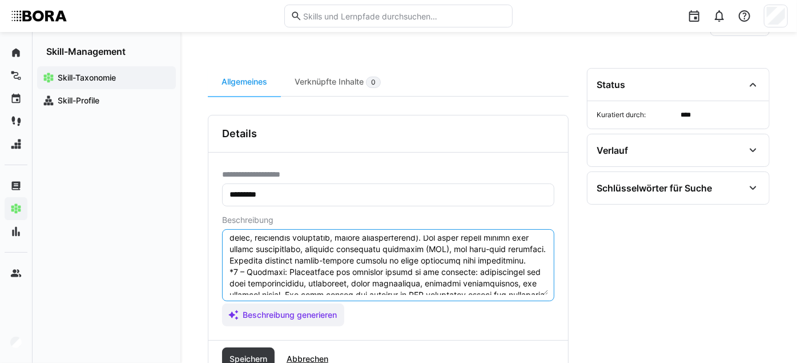
drag, startPoint x: 468, startPoint y: 290, endPoint x: 292, endPoint y: 287, distance: 176.5
click at [292, 287] on textarea at bounding box center [388, 264] width 320 height 59
paste textarea "full system structure: requirements around risk identification, evaluation, leg…"
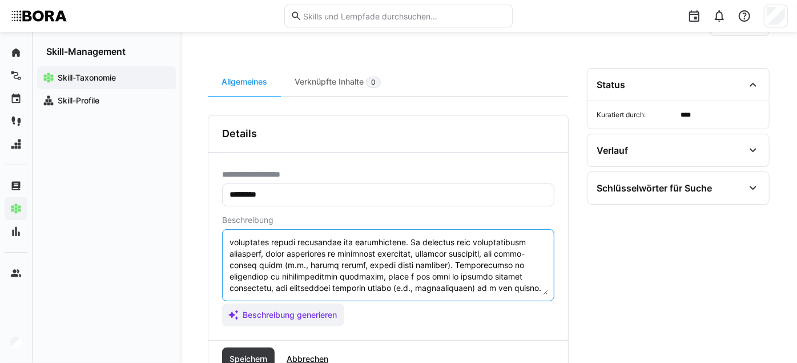
drag, startPoint x: 532, startPoint y: 287, endPoint x: 283, endPoint y: 255, distance: 251.0
click at [283, 255] on textarea at bounding box center [388, 264] width 320 height 59
paste textarea "Strategic expert responsible for driving and evolving the OHS management system…"
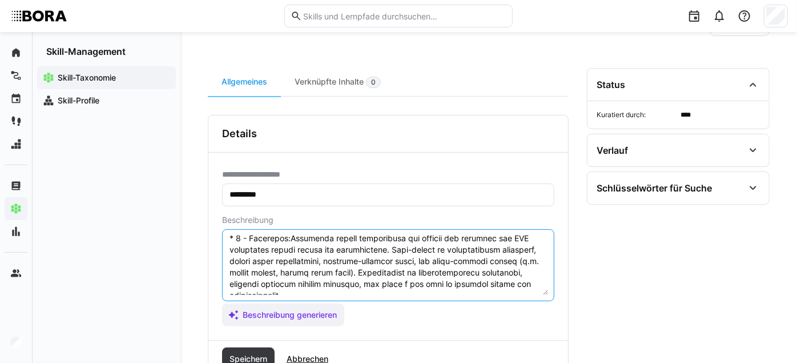
scroll to position [254, 0]
click at [282, 270] on textarea at bounding box center [388, 264] width 320 height 59
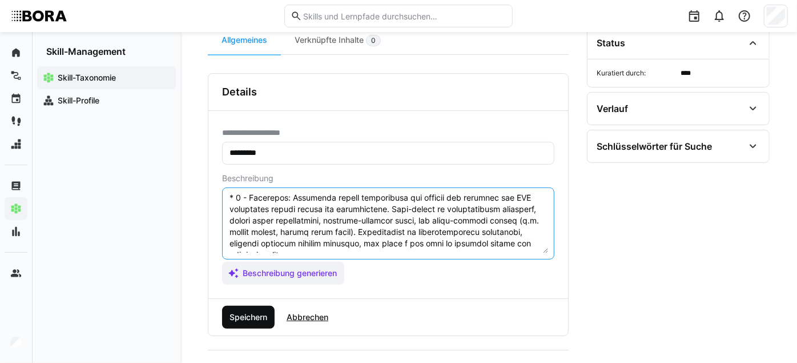
type textarea "LOR 54094 ip do sitametconsec adipisci eli seddoeiusmod tempor inc utlabo etdol…"
click at [247, 323] on span "Speichern" at bounding box center [248, 316] width 41 height 11
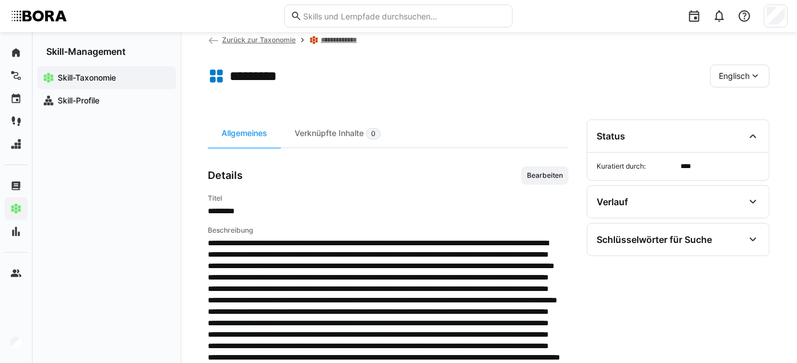
scroll to position [12, 0]
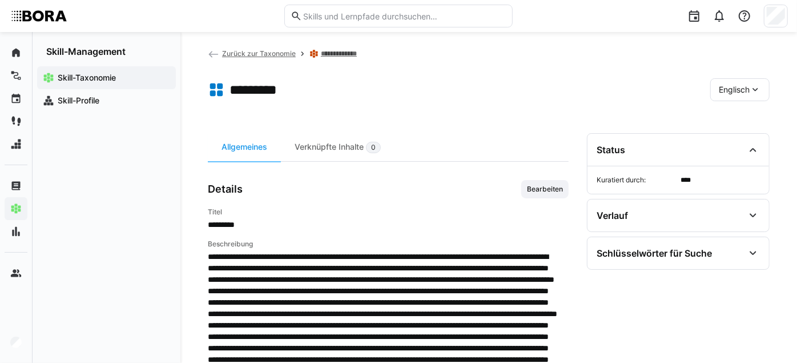
click at [734, 84] on span "Englisch" at bounding box center [734, 89] width 31 height 11
click at [732, 122] on span "Deutsch" at bounding box center [735, 119] width 31 height 11
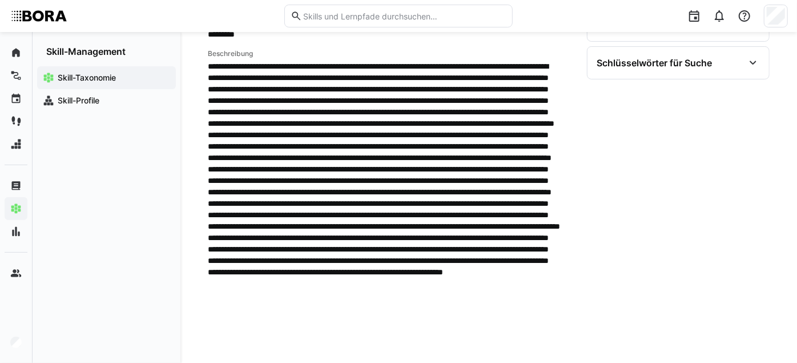
scroll to position [381, 0]
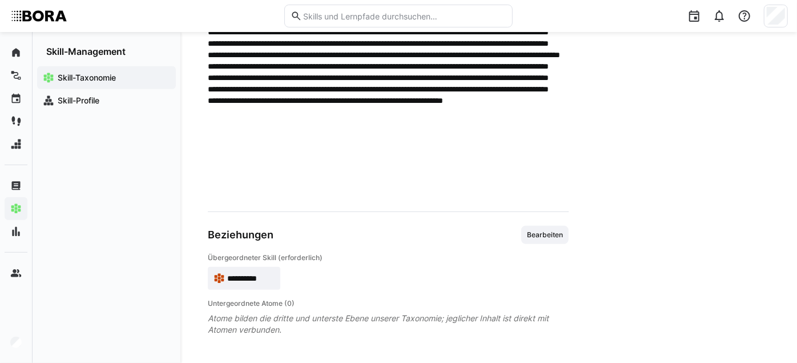
click at [50, 277] on div "Skill-Taxonomie Skill-Profile" at bounding box center [107, 210] width 148 height 306
